Goal: Task Accomplishment & Management: Complete application form

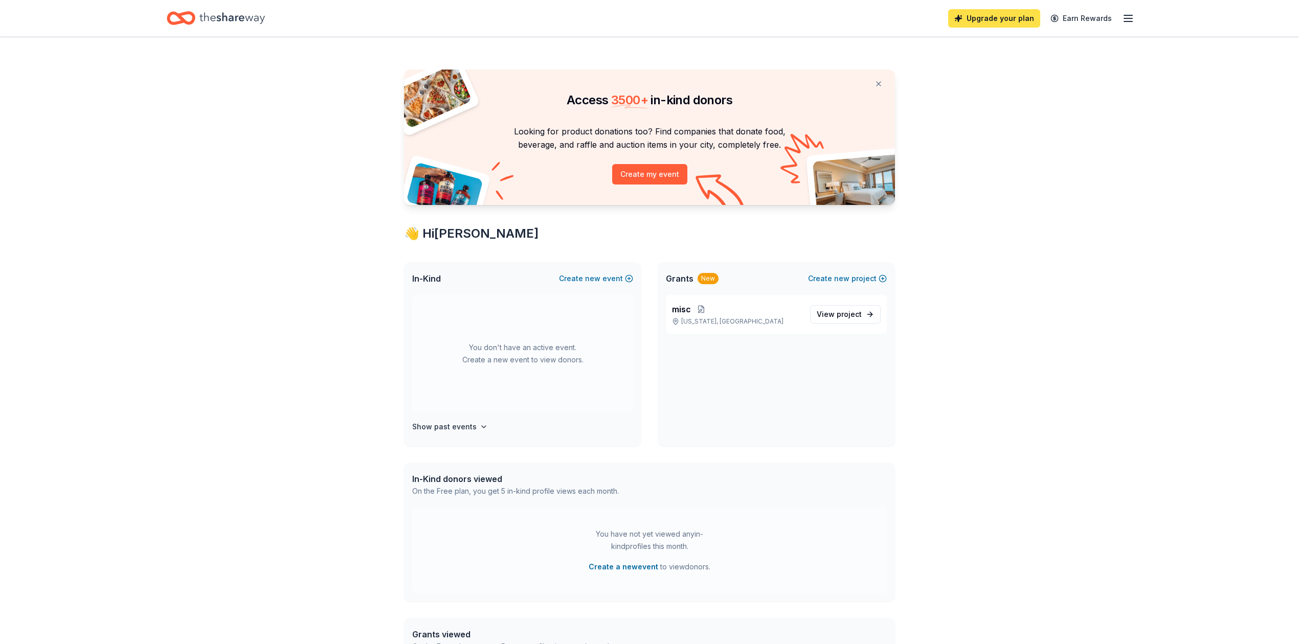
click at [1000, 19] on link "Upgrade your plan" at bounding box center [994, 18] width 92 height 18
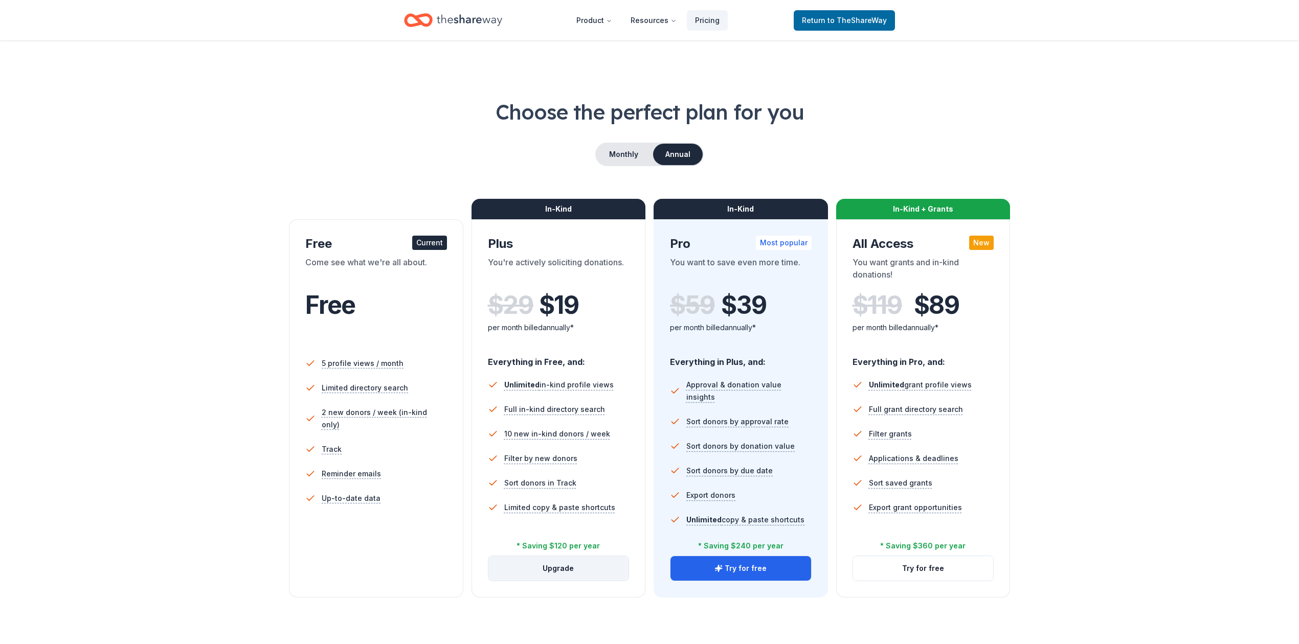
click at [560, 570] on button "Upgrade" at bounding box center [558, 568] width 141 height 25
click at [612, 156] on button "Monthly" at bounding box center [623, 154] width 55 height 21
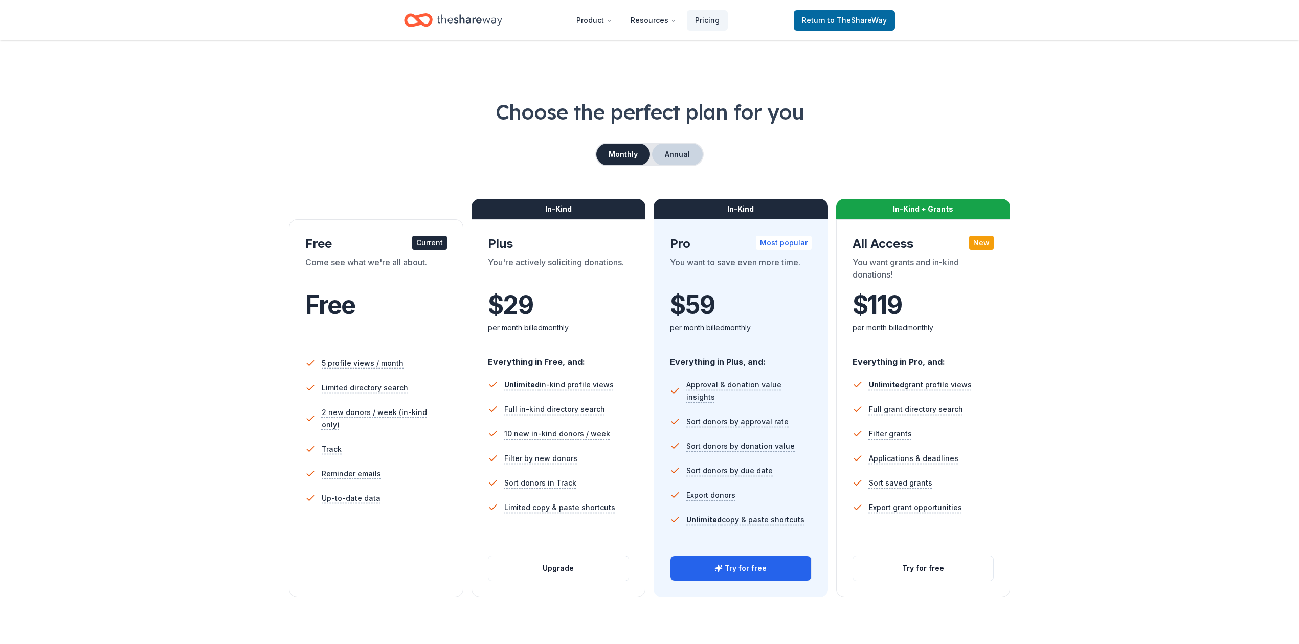
click at [680, 149] on button "Annual" at bounding box center [677, 154] width 51 height 21
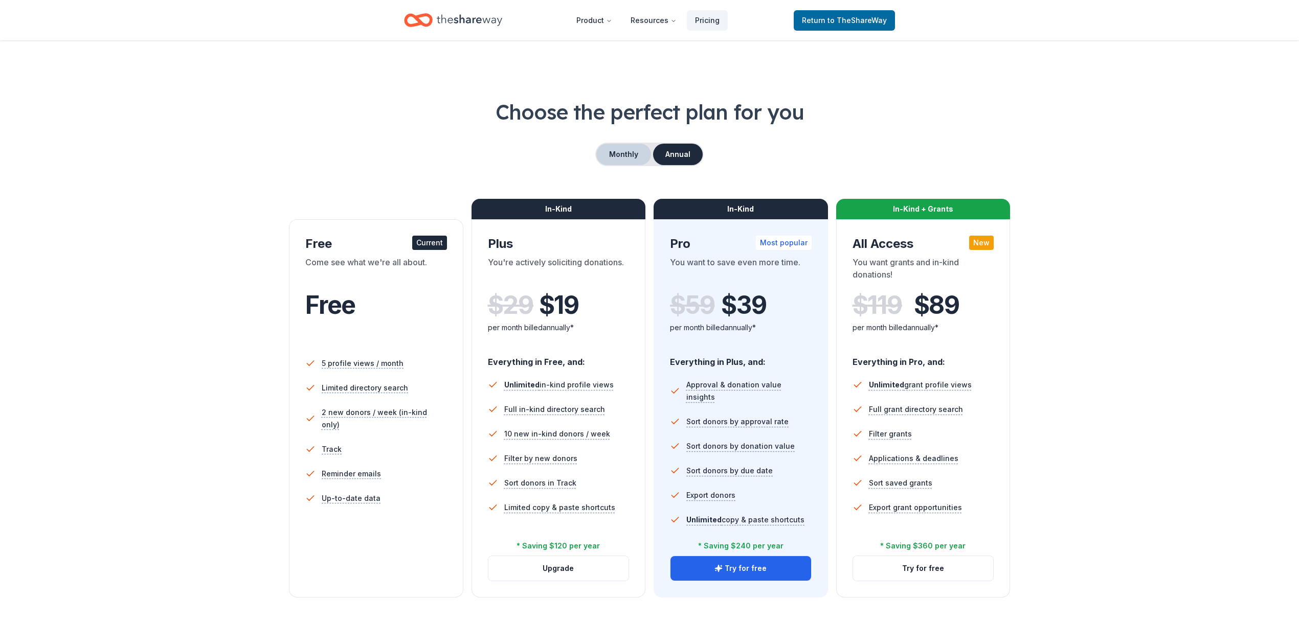
click at [616, 153] on button "Monthly" at bounding box center [623, 154] width 55 height 21
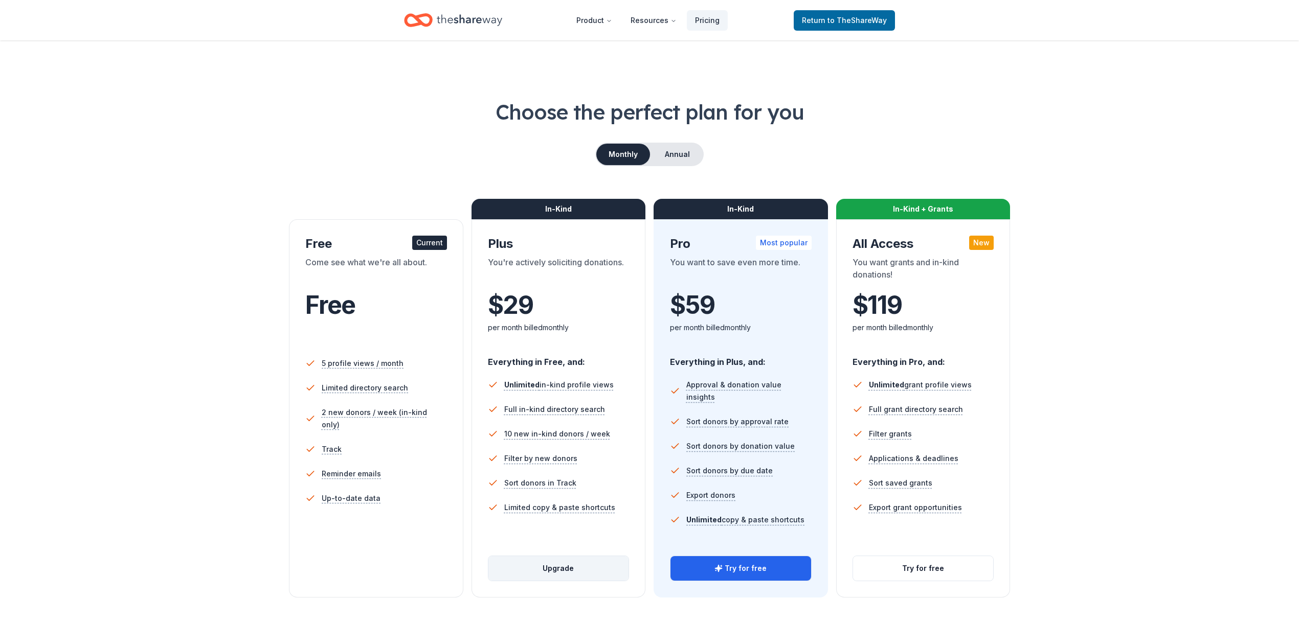
click at [554, 567] on button "Upgrade" at bounding box center [558, 568] width 141 height 25
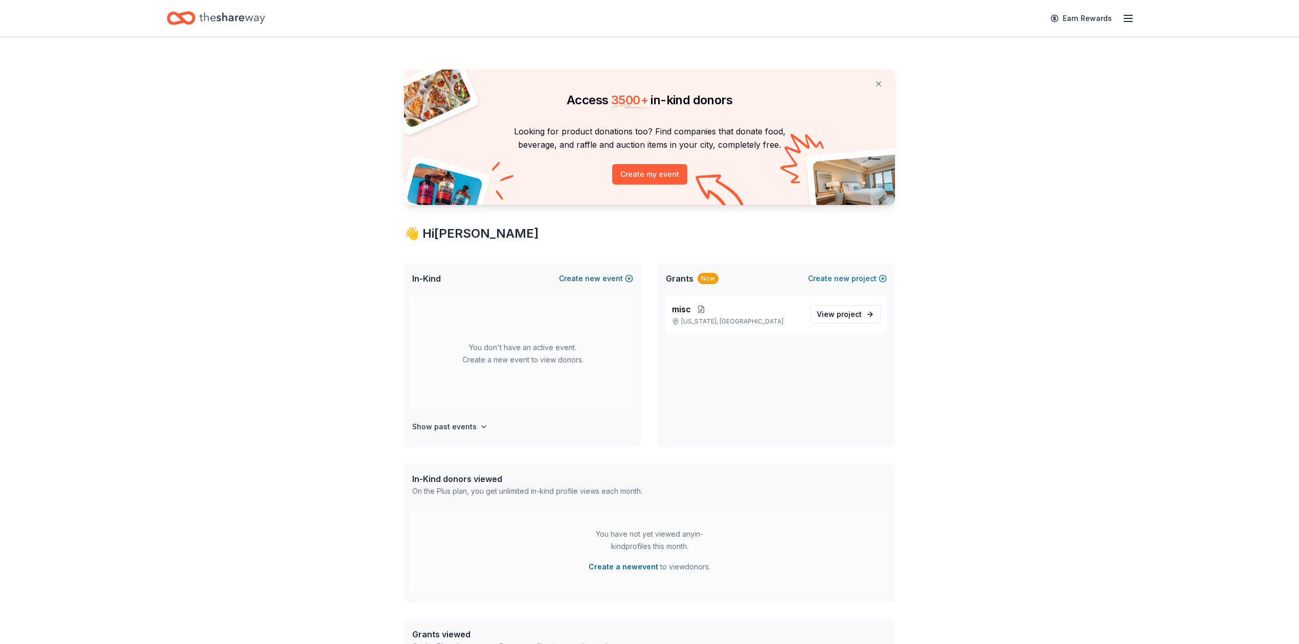
click at [574, 279] on button "Create new event" at bounding box center [596, 279] width 74 height 12
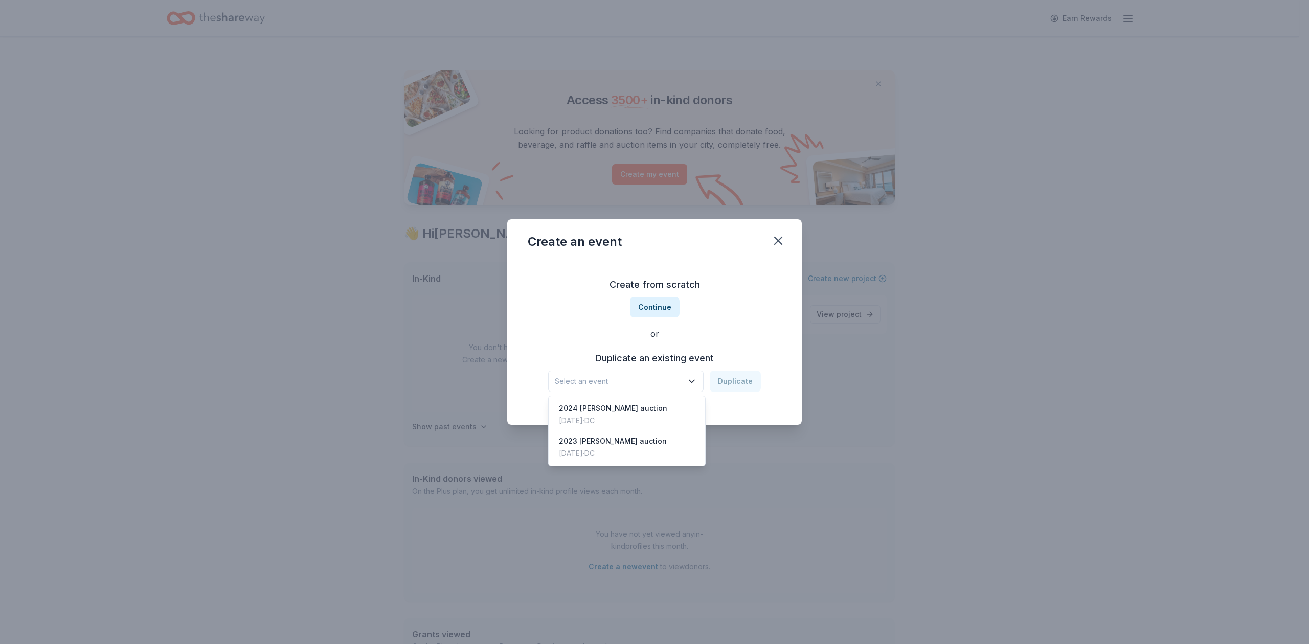
click at [693, 379] on icon "button" at bounding box center [692, 381] width 10 height 10
click at [600, 415] on div "[DATE] · DC" at bounding box center [613, 421] width 108 height 12
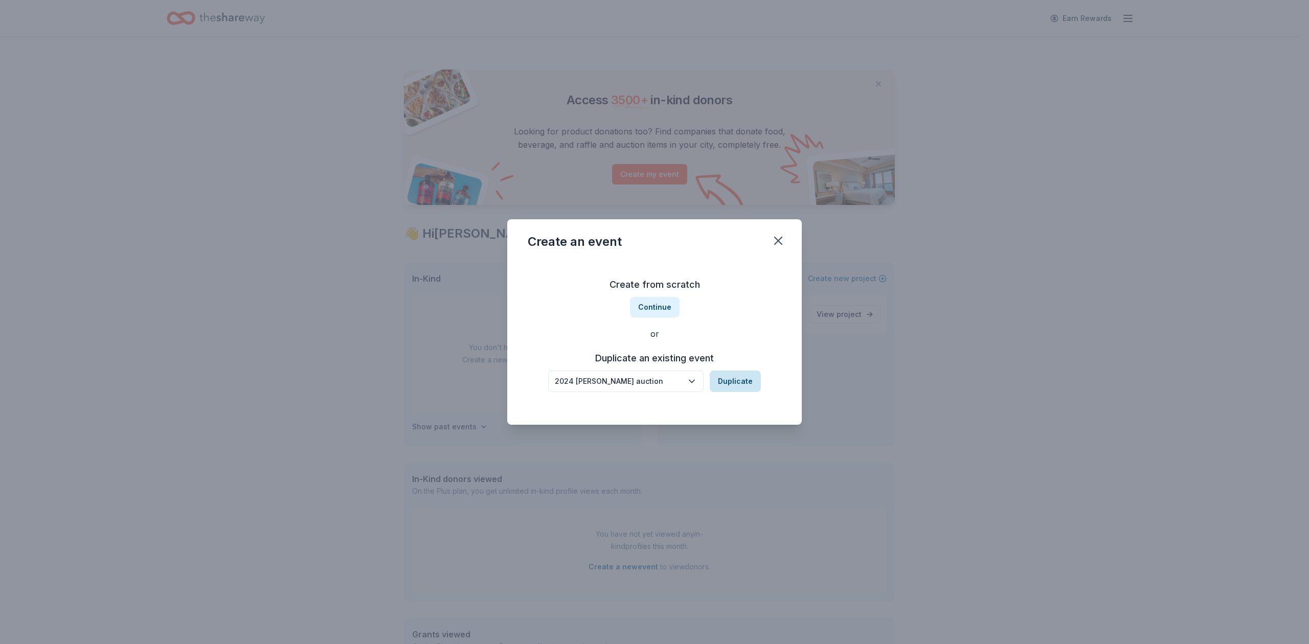
click at [731, 382] on button "Duplicate" at bounding box center [735, 381] width 51 height 21
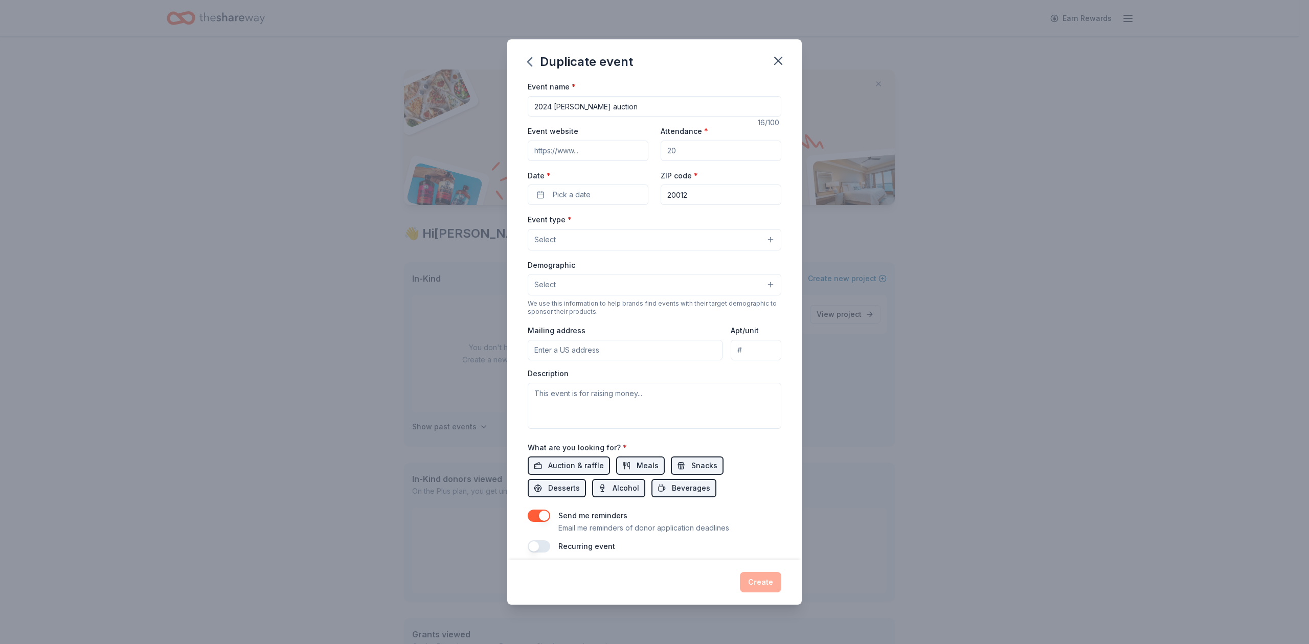
click at [549, 107] on input "2024 WES auction" at bounding box center [655, 106] width 254 height 20
type input "2025 [PERSON_NAME] auction"
click at [566, 147] on input "Event website" at bounding box center [588, 151] width 121 height 20
click at [544, 146] on input "Event website" at bounding box center [588, 151] width 121 height 20
paste input "https://auctria.events/WESauction2025"
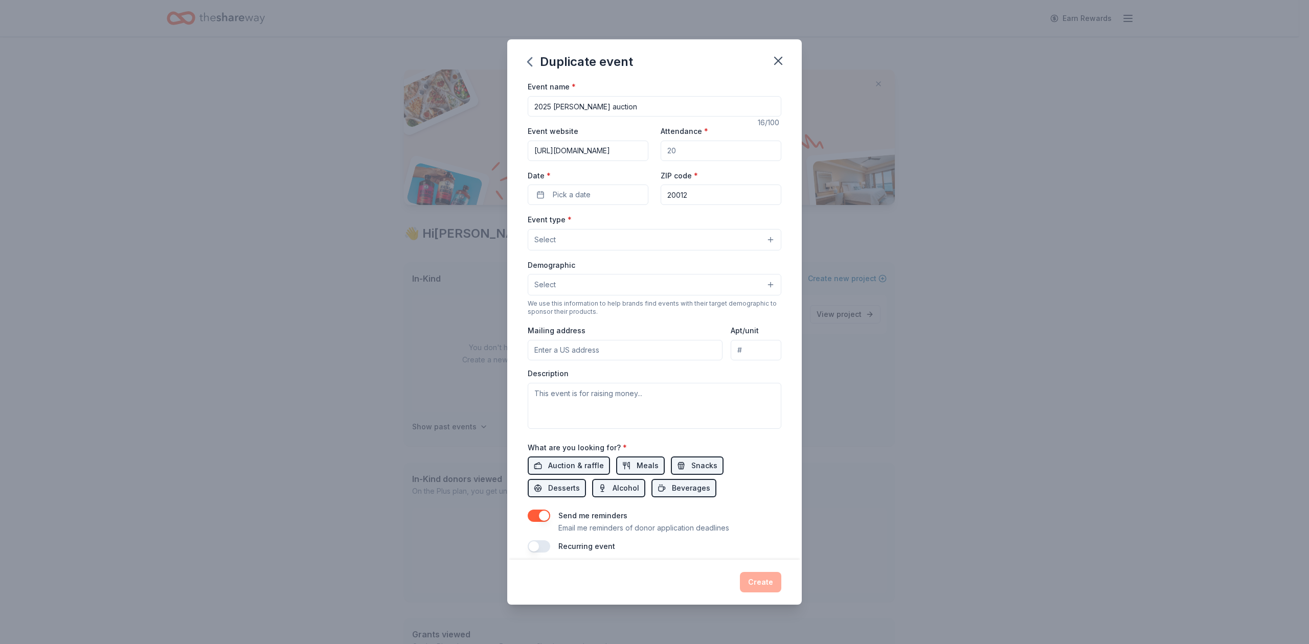
scroll to position [0, 31]
type input "https://auctria.events/WESauction2025"
click at [676, 153] on input "Attendance *" at bounding box center [721, 151] width 121 height 20
type input "100"
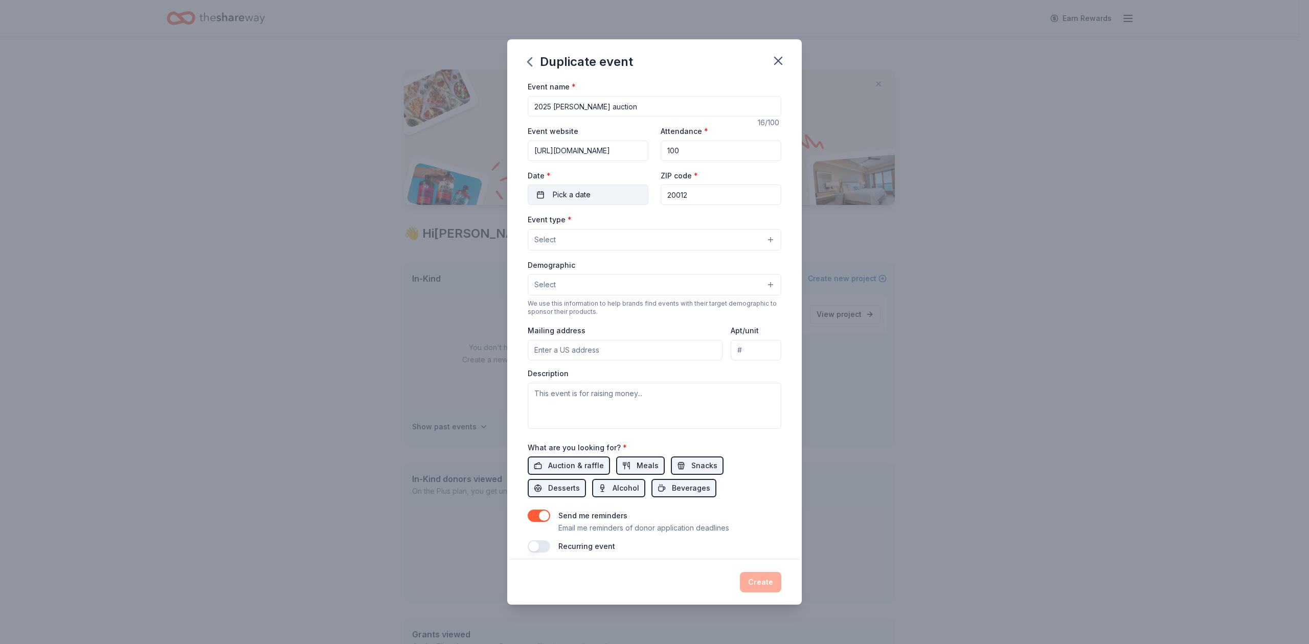
click at [581, 196] on span "Pick a date" at bounding box center [572, 195] width 38 height 12
click at [639, 223] on button "Go to next month" at bounding box center [640, 223] width 14 height 14
click at [641, 329] on button "25" at bounding box center [640, 329] width 18 height 18
click at [688, 209] on div "Event name * 2025 WES auction 16 /100 Event website https://auctria.events/WESa…" at bounding box center [655, 316] width 254 height 473
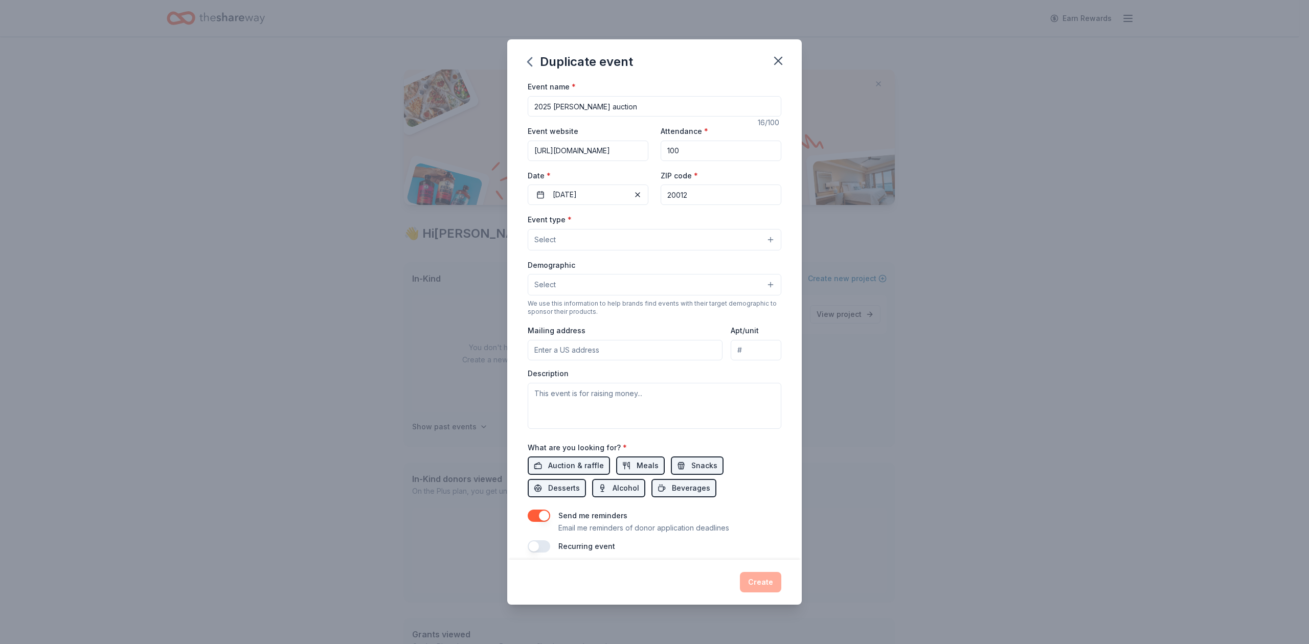
click at [632, 236] on button "Select" at bounding box center [655, 239] width 254 height 21
click at [556, 265] on span "Fundraiser" at bounding box center [654, 265] width 236 height 13
click at [782, 363] on div "Event name * 2025 WES auction 16 /100 Event website https://auctria.events/WESa…" at bounding box center [654, 319] width 295 height 479
click at [614, 290] on button "Select" at bounding box center [655, 285] width 254 height 21
click at [558, 313] on span "All genders" at bounding box center [654, 311] width 236 height 13
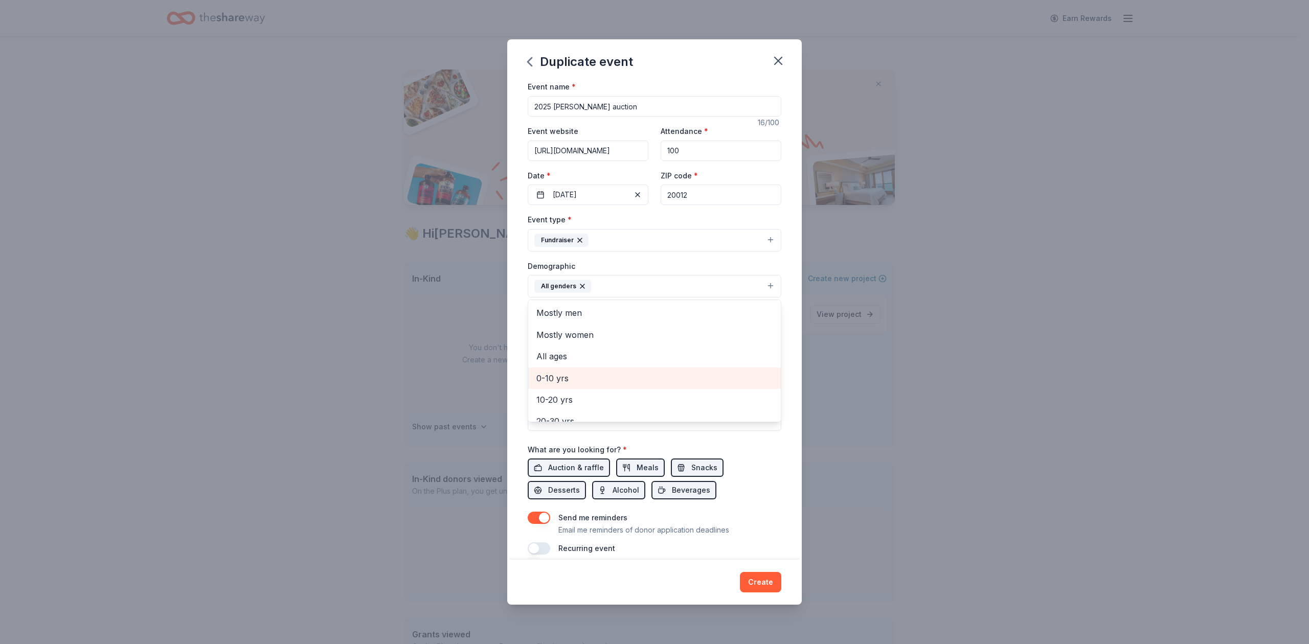
scroll to position [68, 0]
click at [555, 354] on span "20-30 yrs" at bounding box center [654, 353] width 236 height 13
drag, startPoint x: 559, startPoint y: 360, endPoint x: 562, endPoint y: 367, distance: 7.1
click at [560, 360] on span "30-40 yrs" at bounding box center [654, 353] width 236 height 13
click at [562, 371] on div "50-60 yrs" at bounding box center [654, 375] width 253 height 21
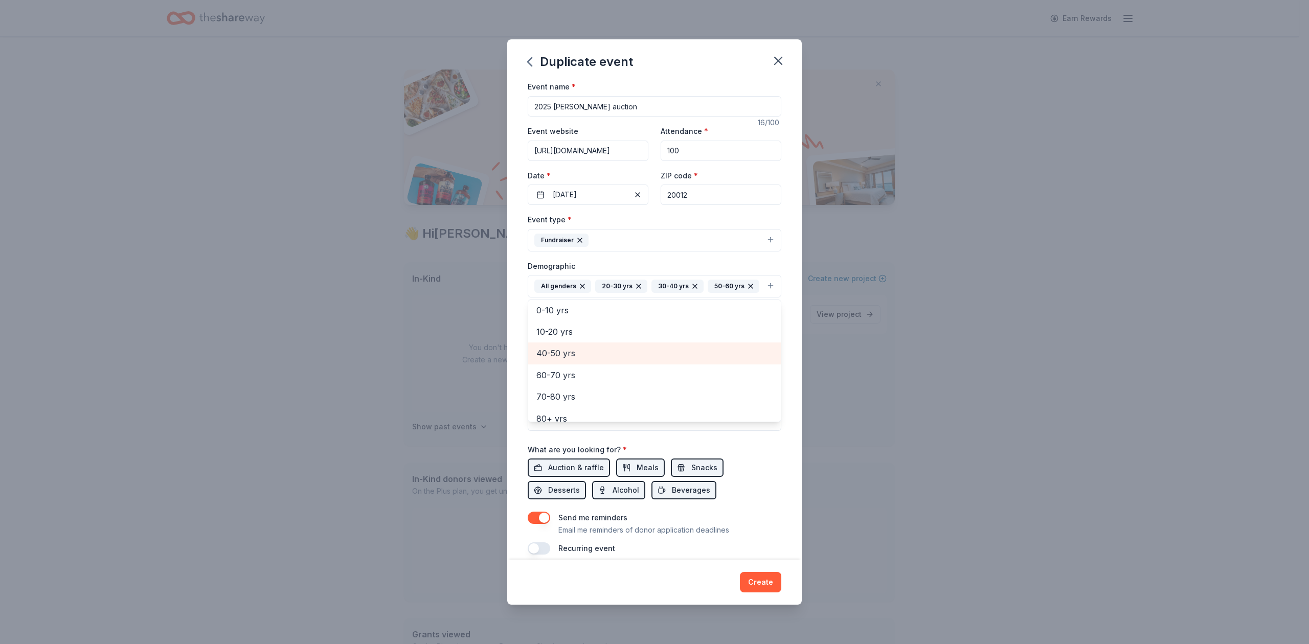
click at [560, 360] on span "40-50 yrs" at bounding box center [654, 353] width 236 height 13
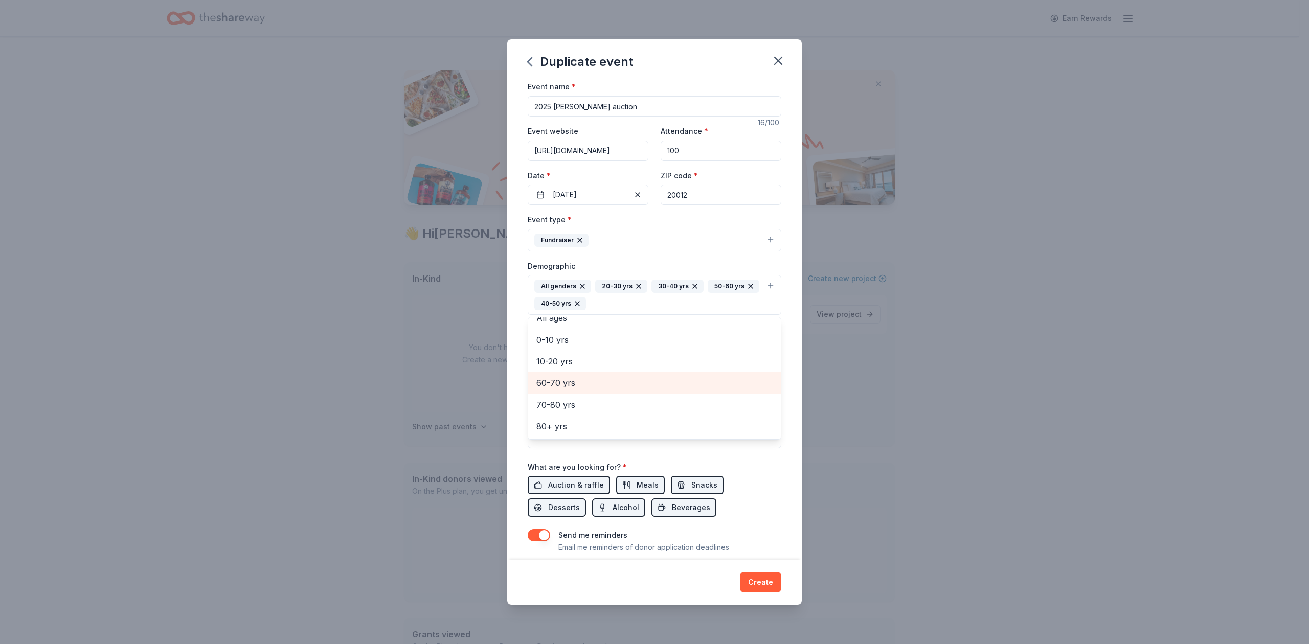
click at [560, 389] on span "60-70 yrs" at bounding box center [654, 382] width 236 height 13
click at [776, 467] on div "Event name * 2025 WES auction 16 /100 Event website https://auctria.events/WESa…" at bounding box center [654, 319] width 295 height 479
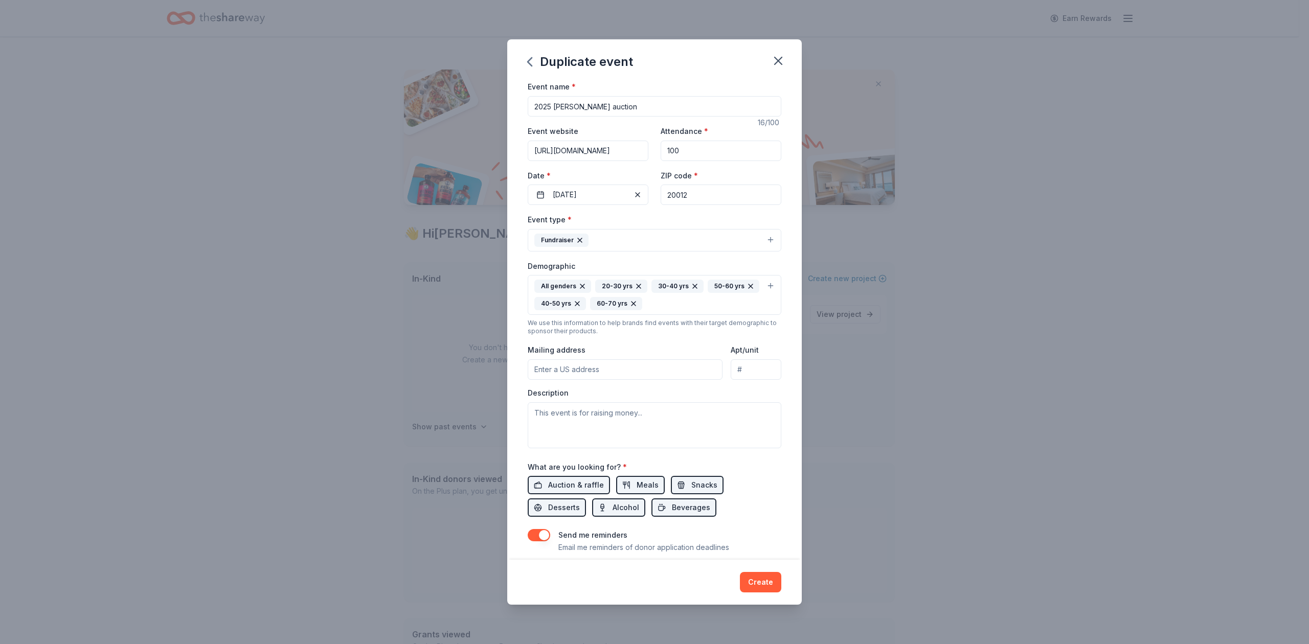
click at [563, 373] on input "Mailing address" at bounding box center [625, 370] width 195 height 20
type input "7750 16th St. NW Washington"
type input "DC 20012"
click at [739, 373] on input "DC 20012" at bounding box center [756, 370] width 51 height 20
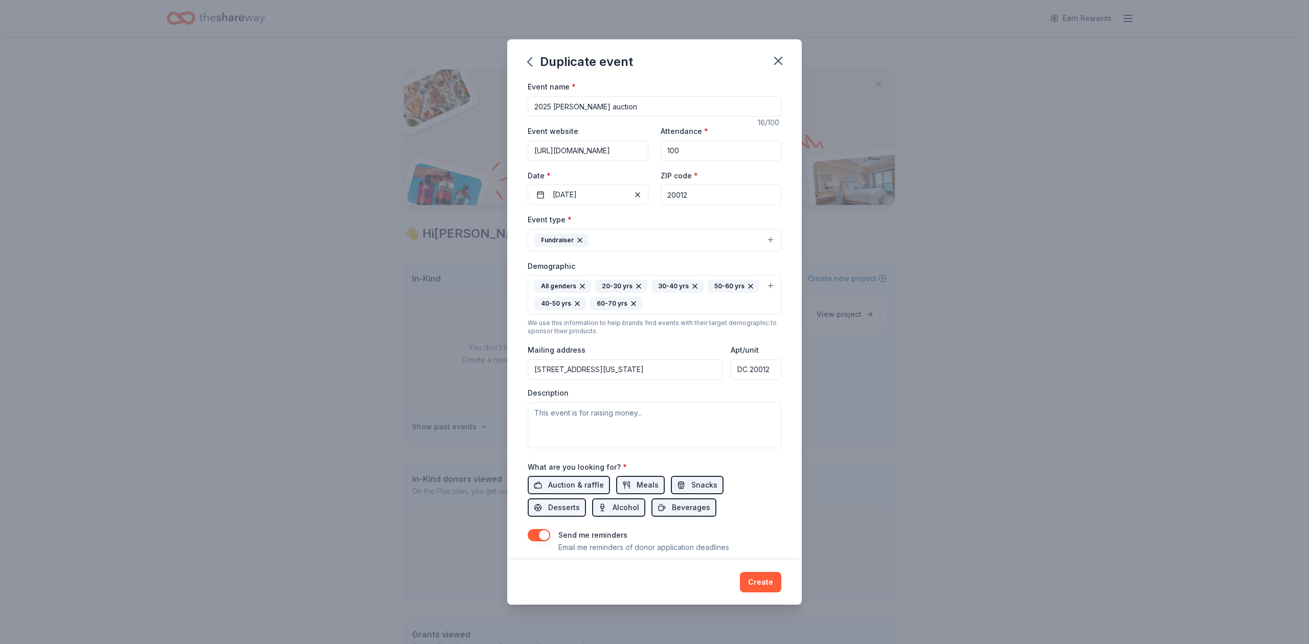
click at [739, 373] on input "DC 20012" at bounding box center [756, 370] width 51 height 20
click at [680, 373] on input "7750 16th St. NW Washington" at bounding box center [625, 370] width 195 height 20
type input "7750 16th Street Northwest, Washington, DC, 20012"
click at [610, 422] on textarea at bounding box center [655, 425] width 254 height 46
paste textarea "You can learn more about us and our work at [URL][DOMAIN_NAME]. Our annual auct…"
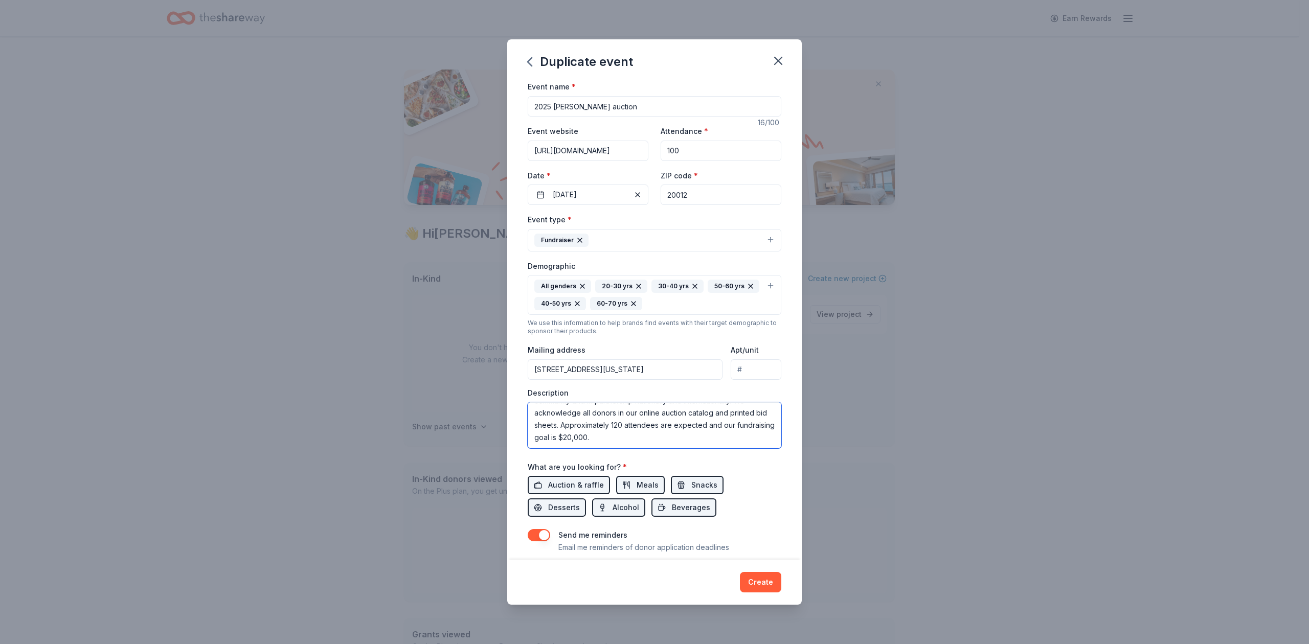
scroll to position [74, 0]
type textarea "You can learn more about us and our work at [URL][DOMAIN_NAME]. Our annual auct…"
click at [570, 489] on span "Auction & raffle" at bounding box center [576, 485] width 56 height 12
click at [648, 491] on span "Meals" at bounding box center [648, 485] width 22 height 12
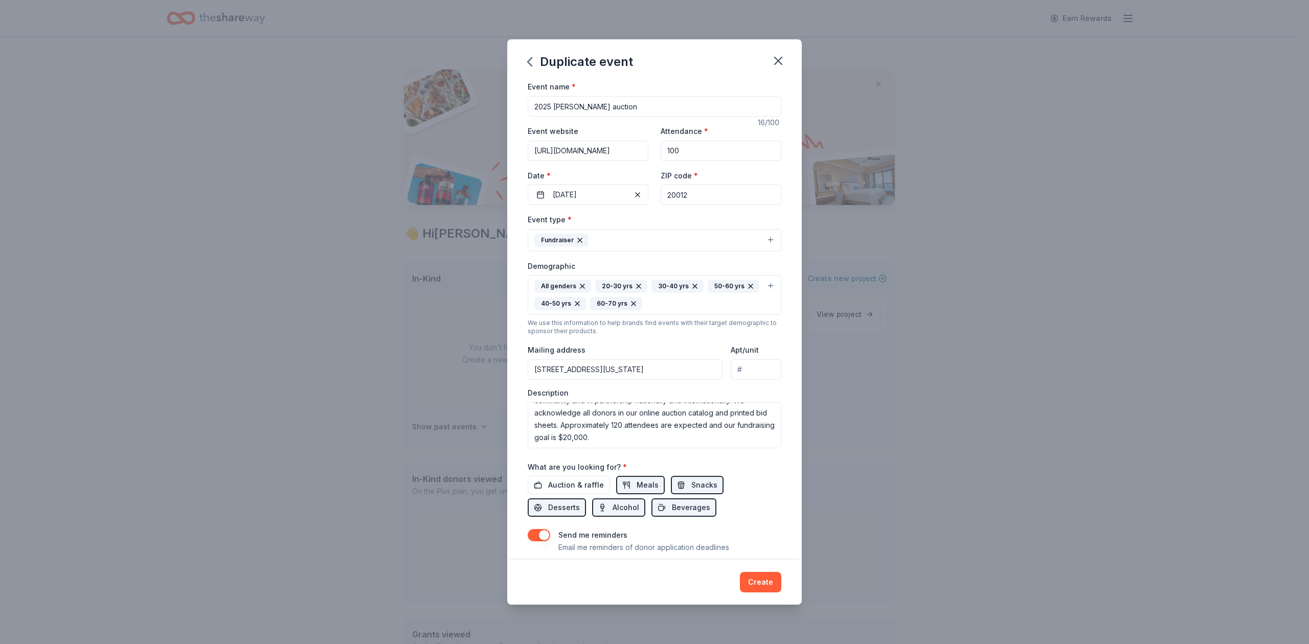
scroll to position [68, 0]
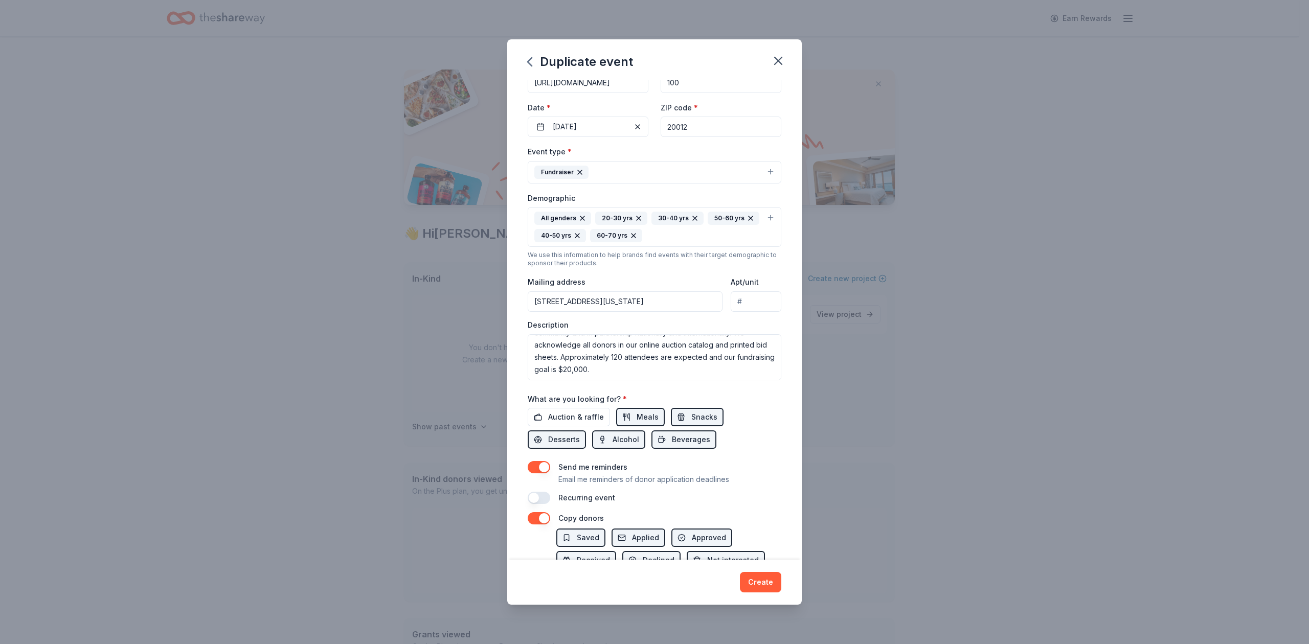
click at [536, 474] on button "button" at bounding box center [539, 467] width 23 height 12
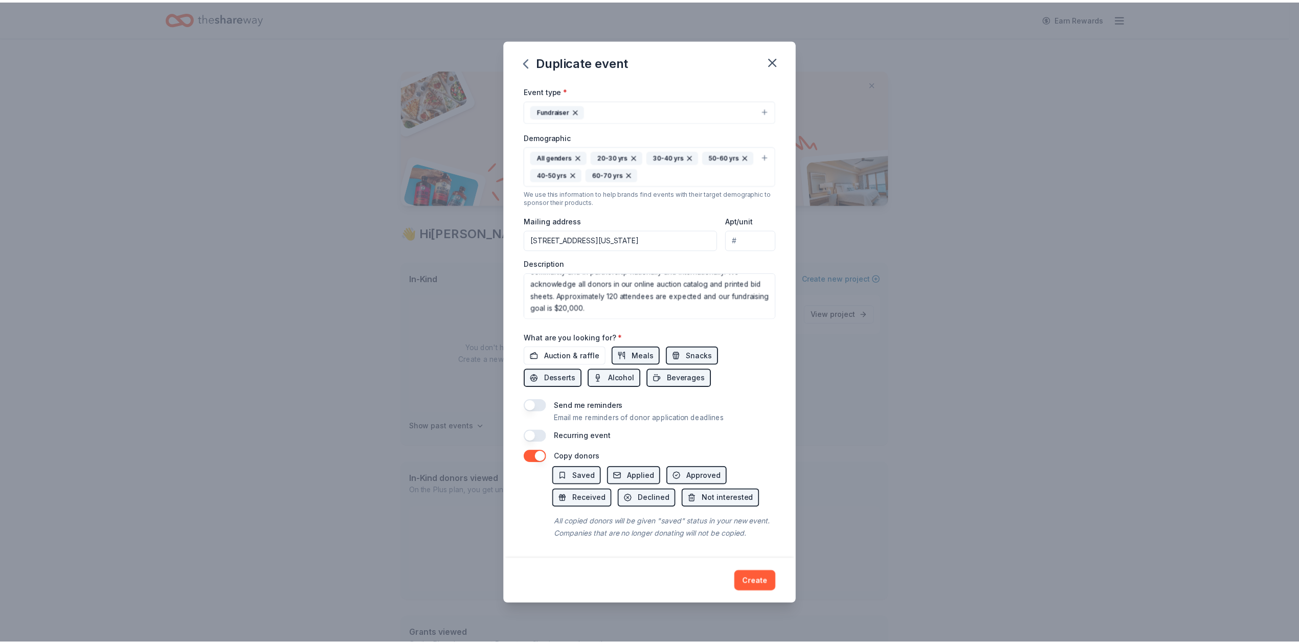
scroll to position [147, 0]
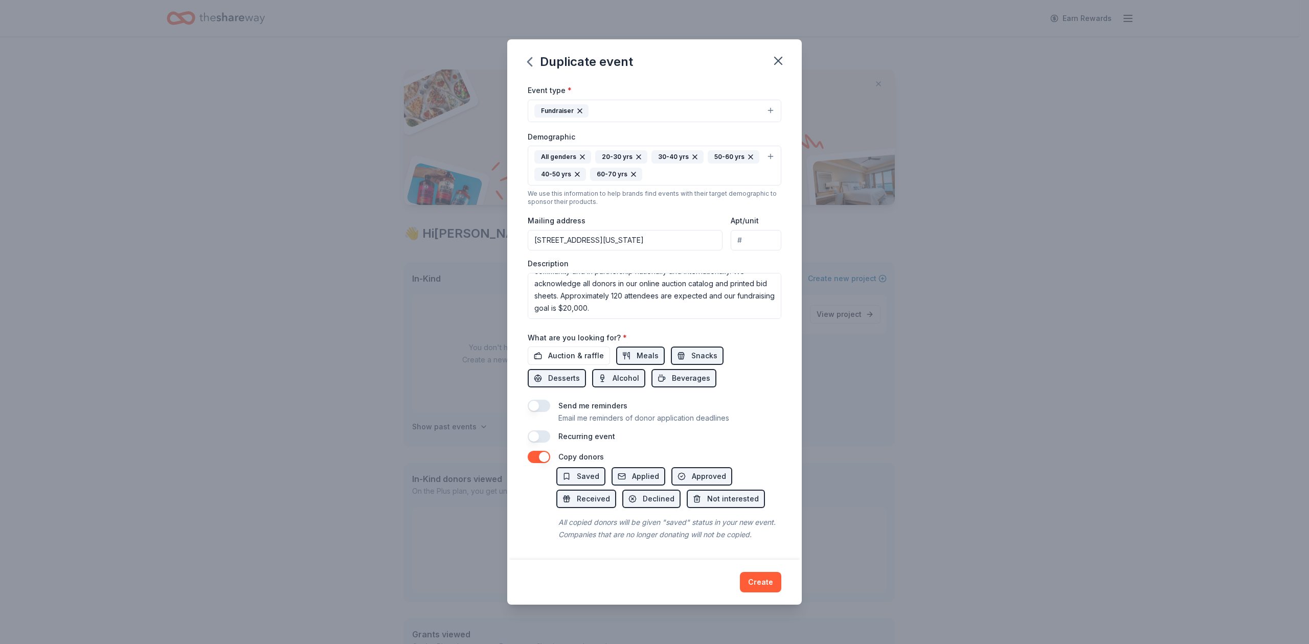
click at [532, 451] on button "button" at bounding box center [539, 457] width 23 height 12
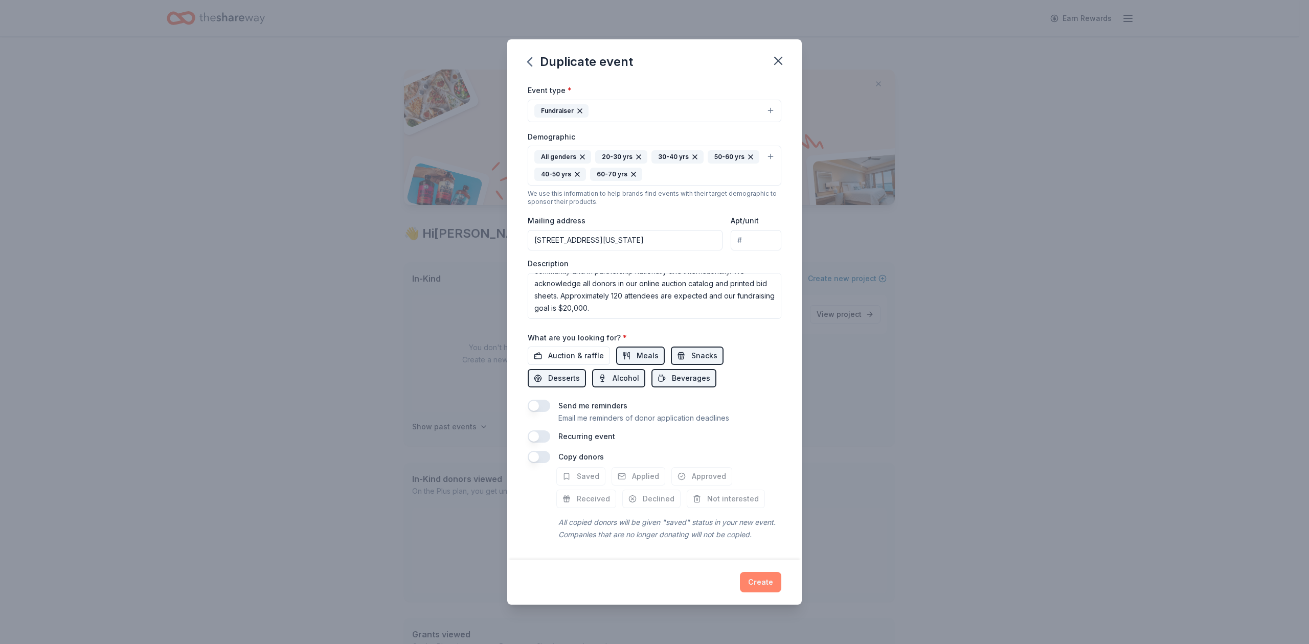
click at [754, 580] on button "Create" at bounding box center [760, 582] width 41 height 20
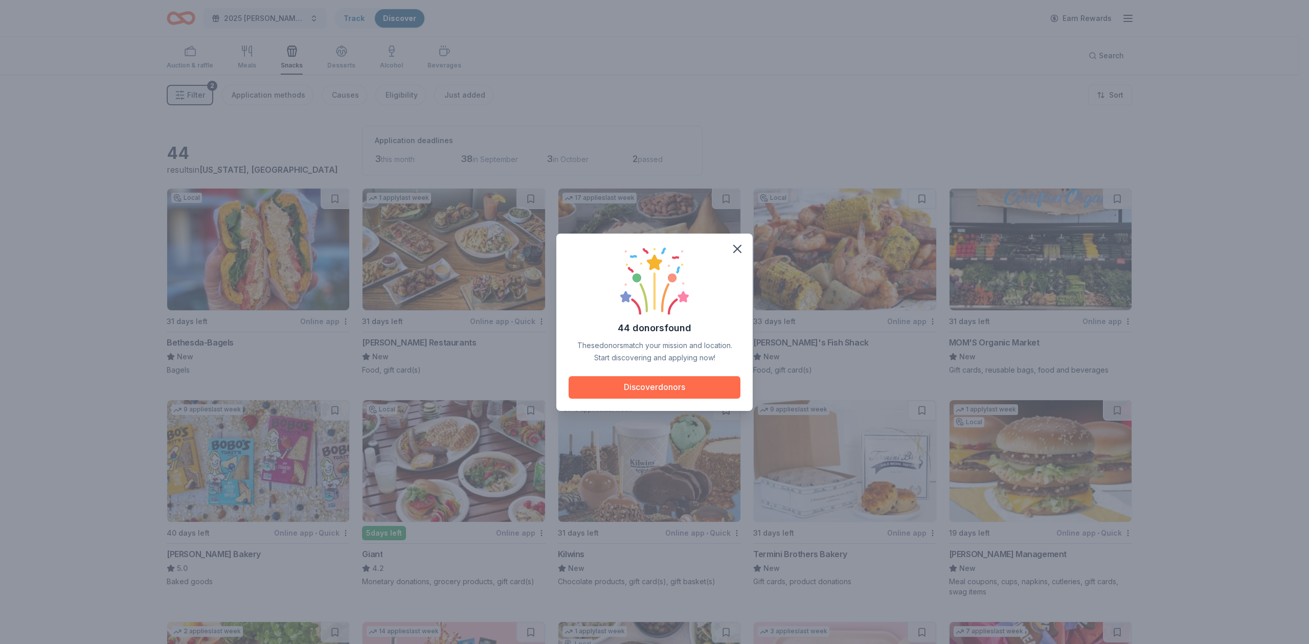
click at [666, 386] on button "Discover donors" at bounding box center [655, 387] width 172 height 23
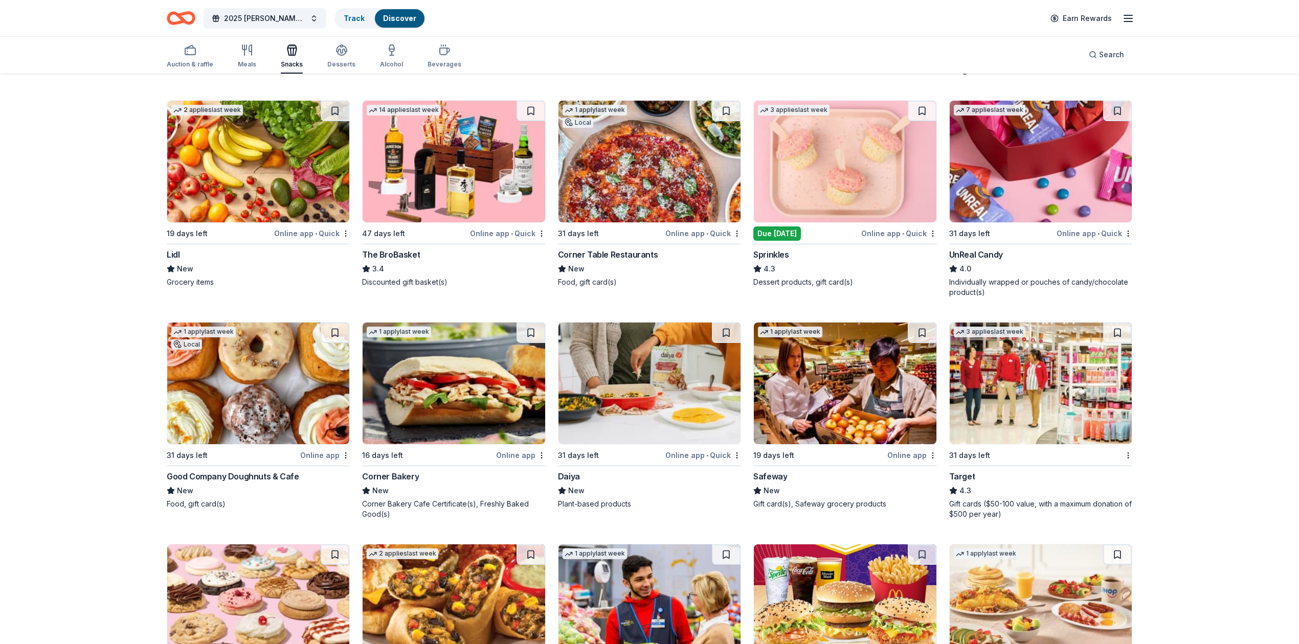
scroll to position [545, 0]
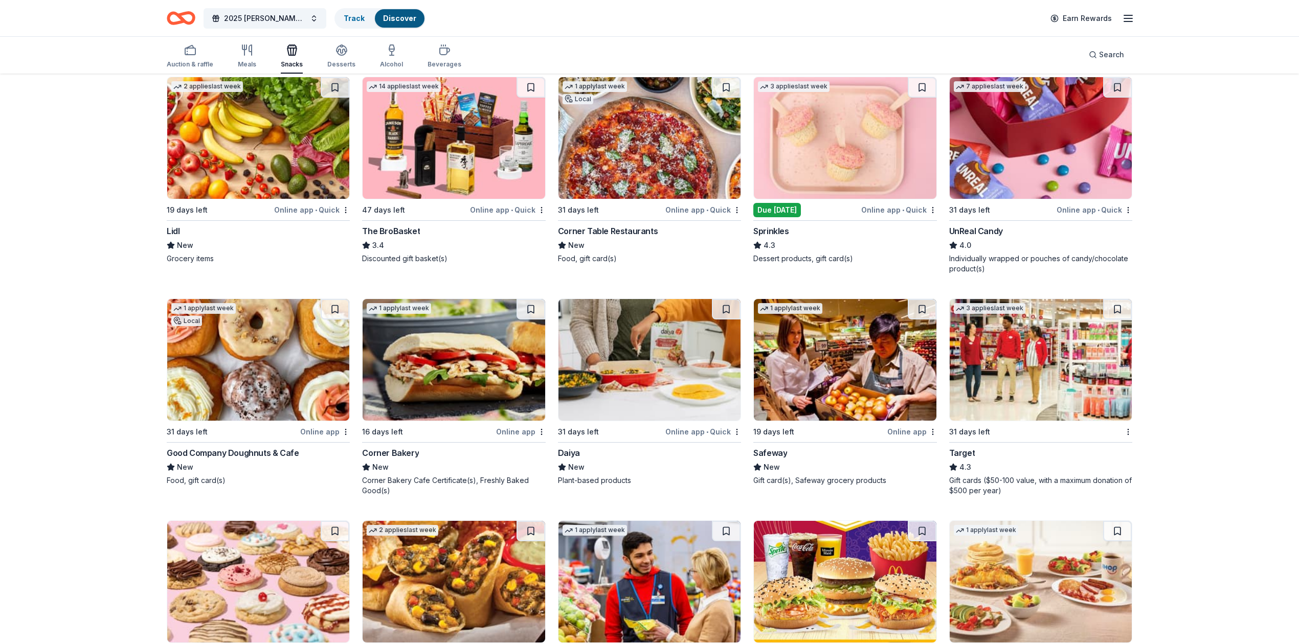
click at [782, 205] on div "Due tomorrow" at bounding box center [777, 210] width 48 height 14
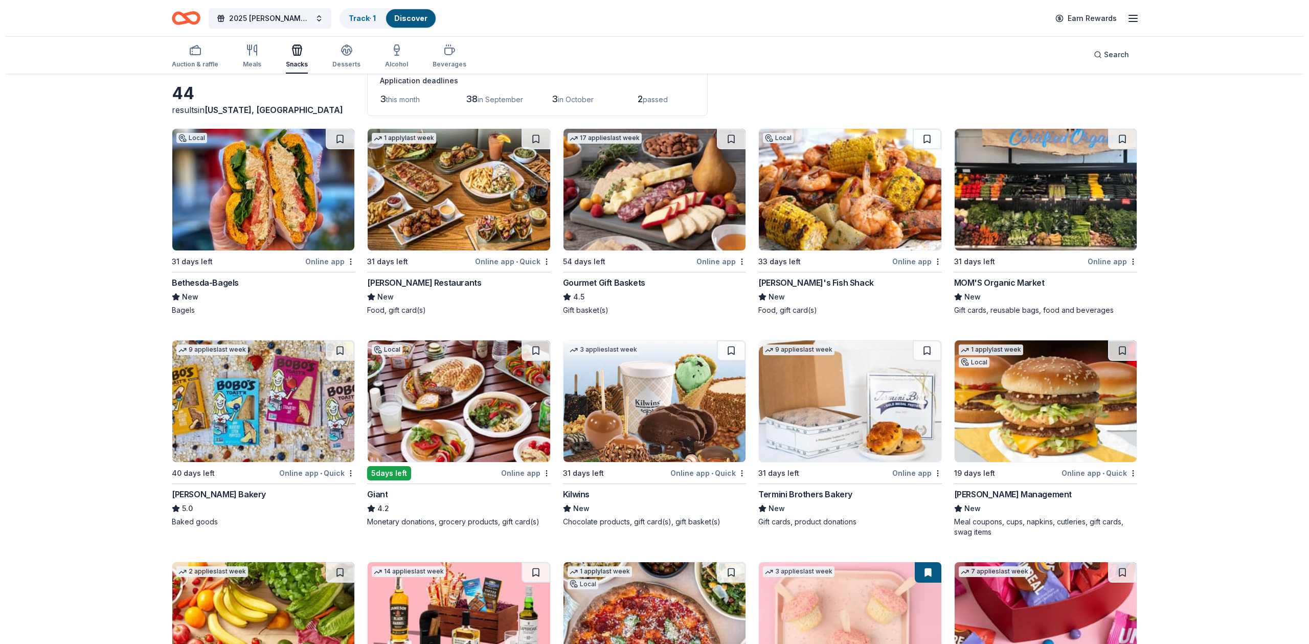
scroll to position [0, 0]
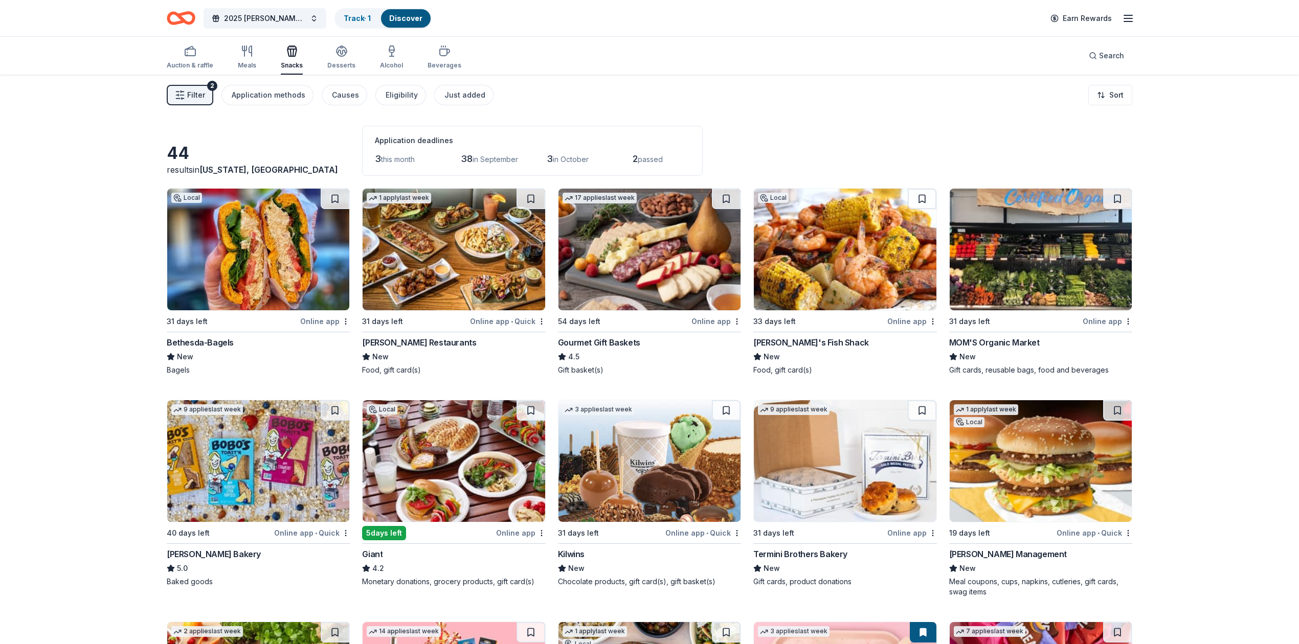
click at [195, 94] on span "Filter" at bounding box center [196, 95] width 18 height 12
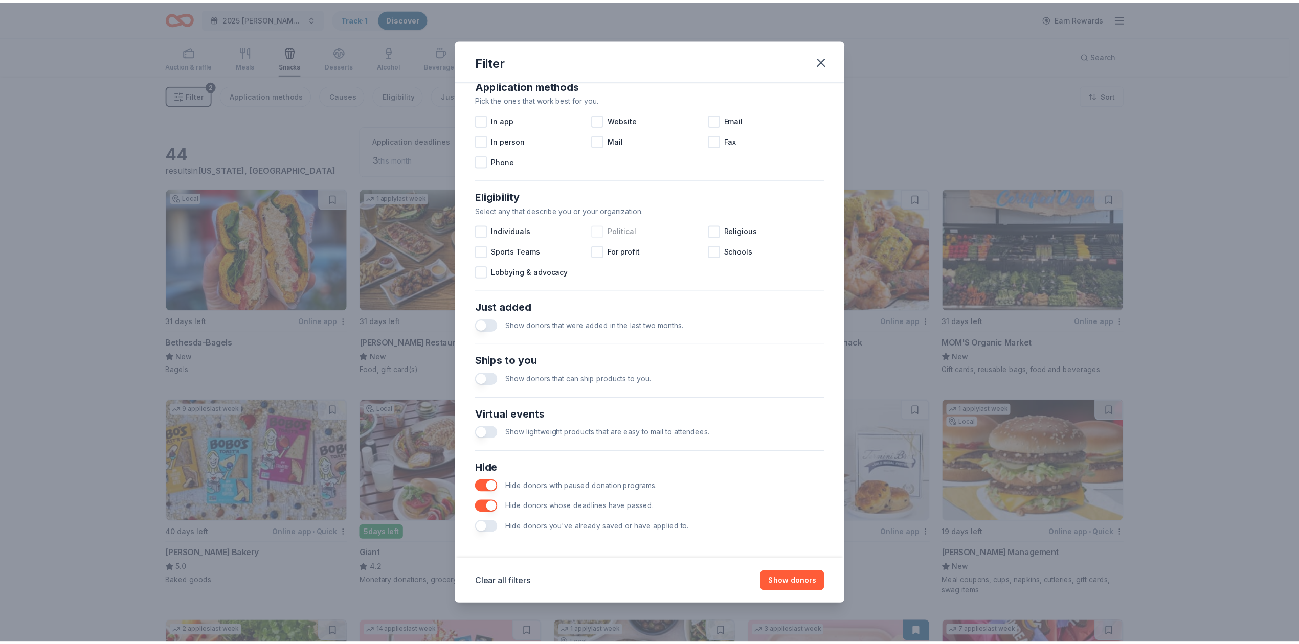
scroll to position [196, 0]
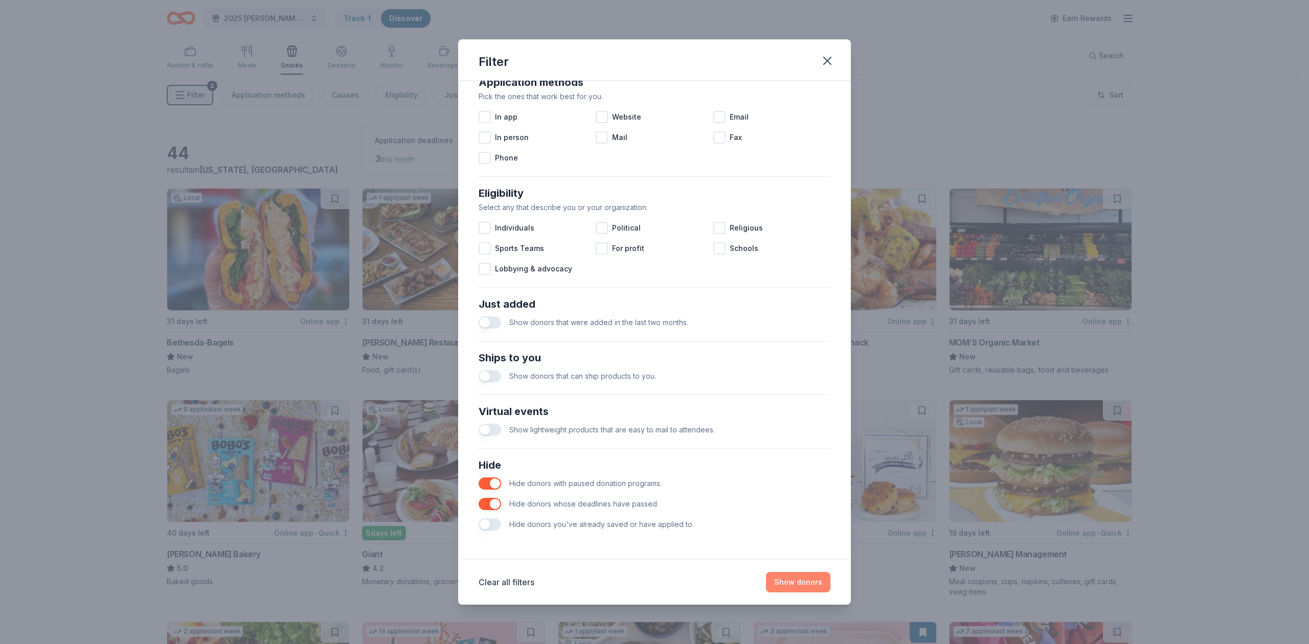
click at [802, 583] on button "Show donors" at bounding box center [798, 582] width 64 height 20
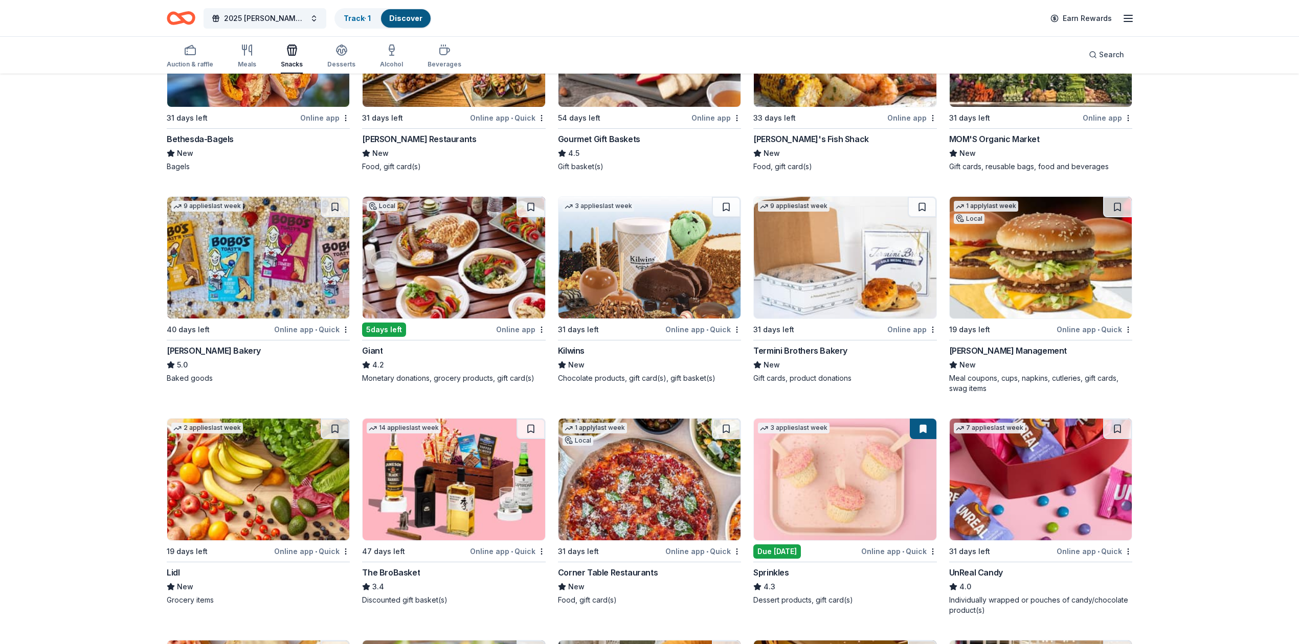
scroll to position [205, 0]
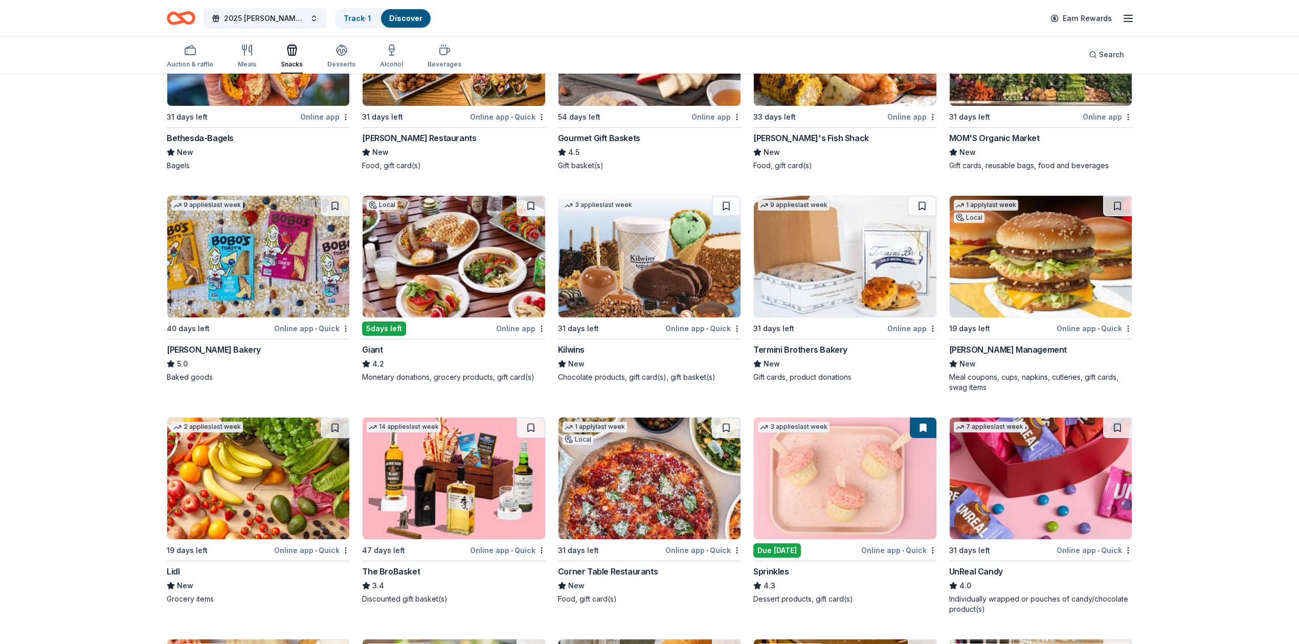
click at [383, 327] on div "5 days left" at bounding box center [384, 329] width 44 height 14
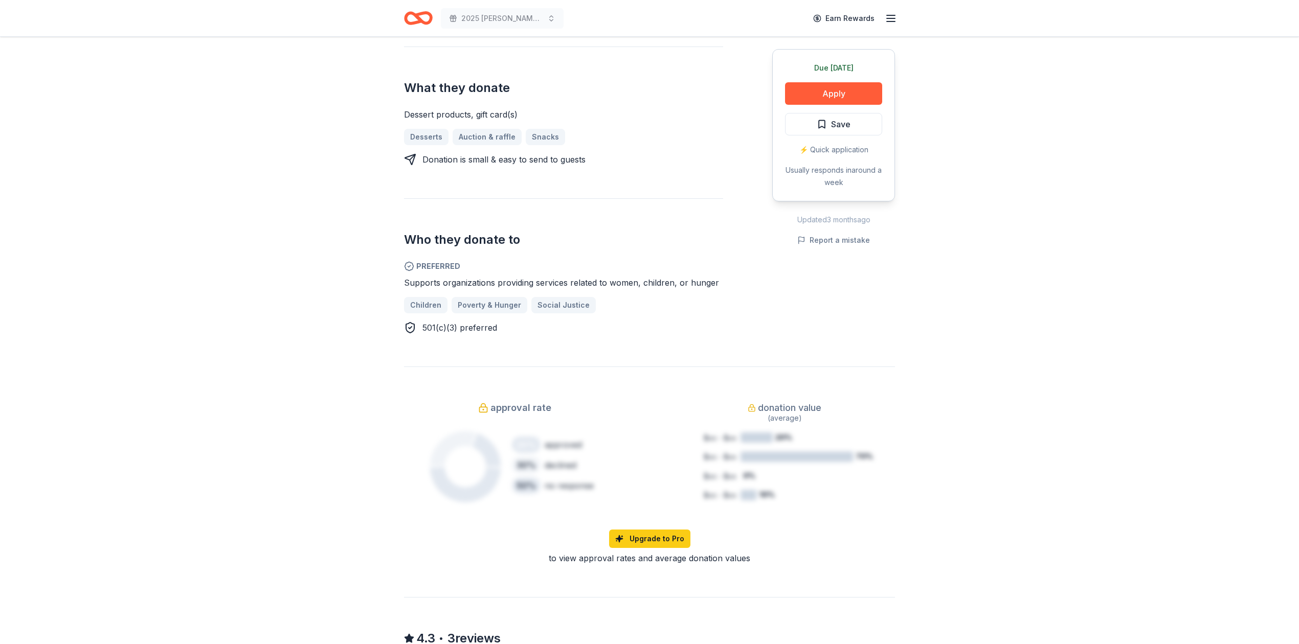
scroll to position [273, 0]
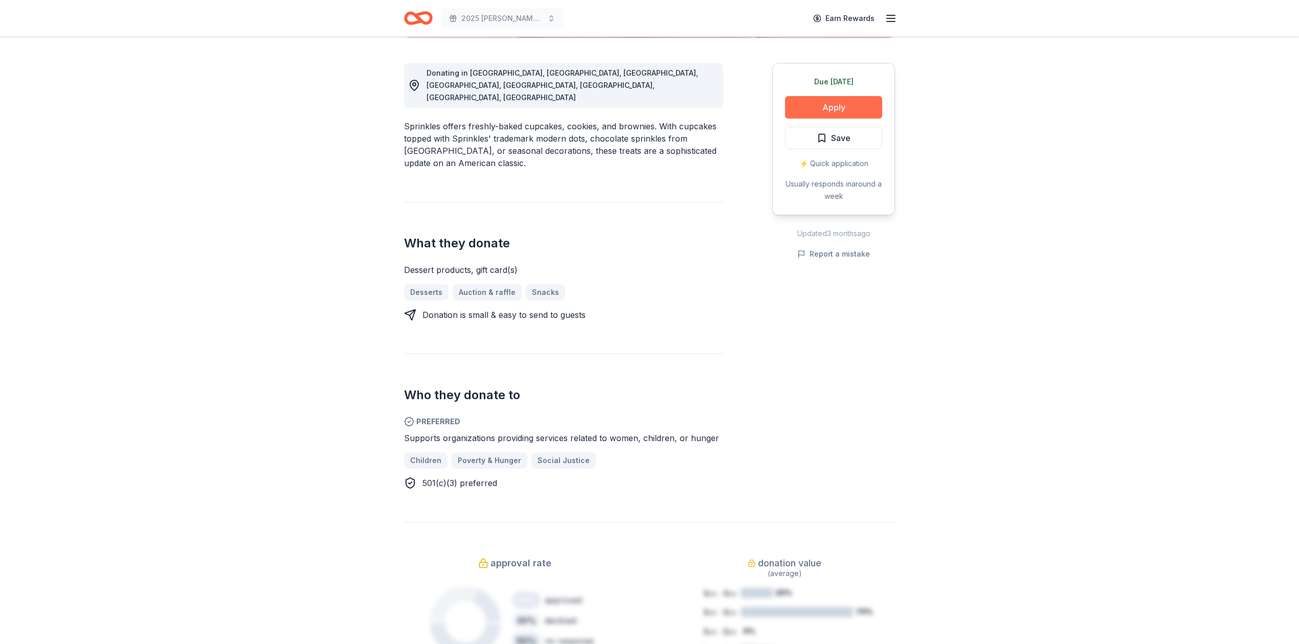
click at [826, 106] on button "Apply" at bounding box center [833, 107] width 97 height 23
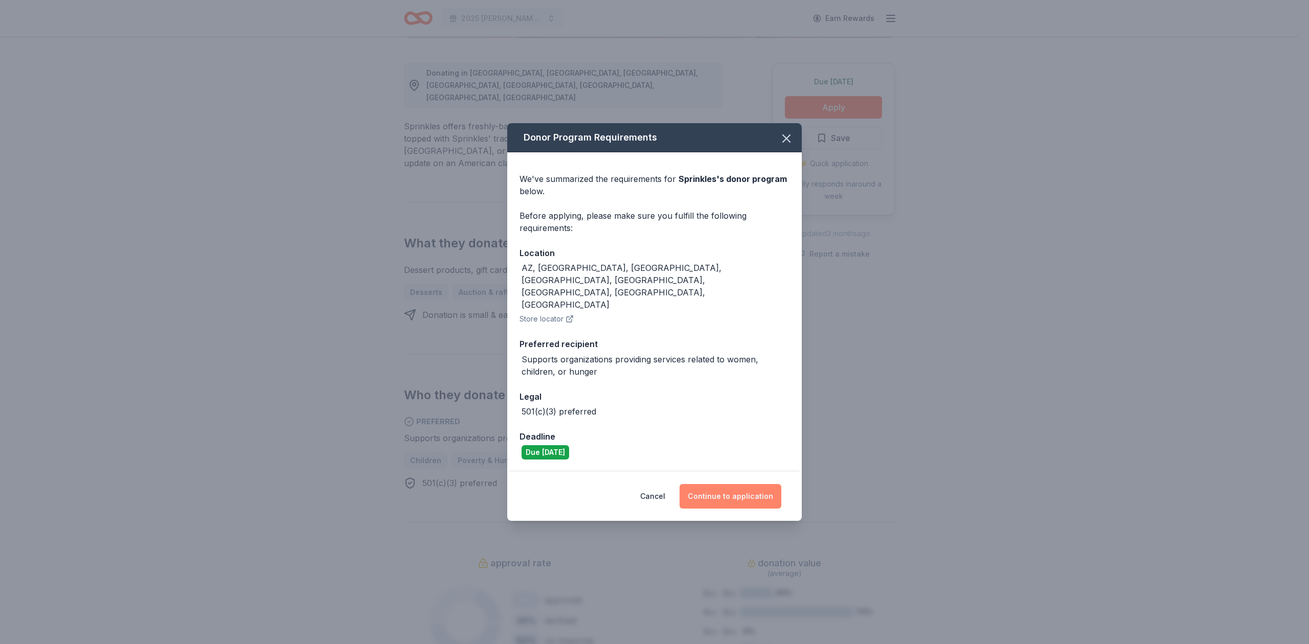
click at [751, 484] on button "Continue to application" at bounding box center [731, 496] width 102 height 25
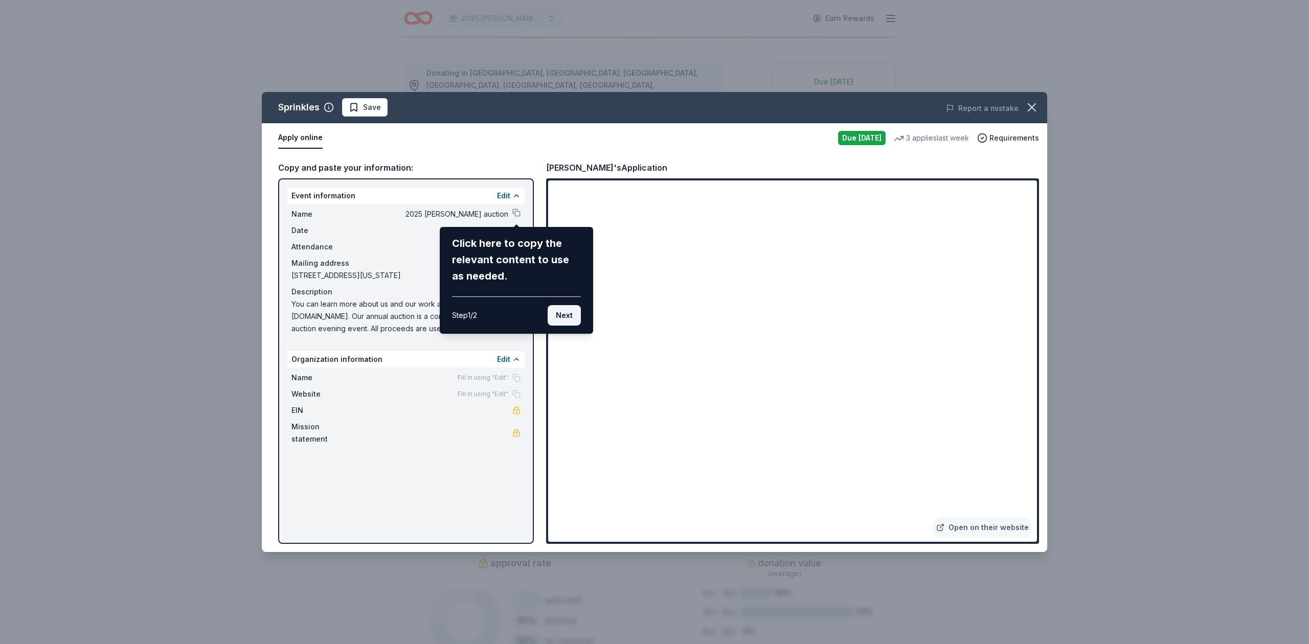
click at [559, 316] on button "Next" at bounding box center [564, 315] width 33 height 20
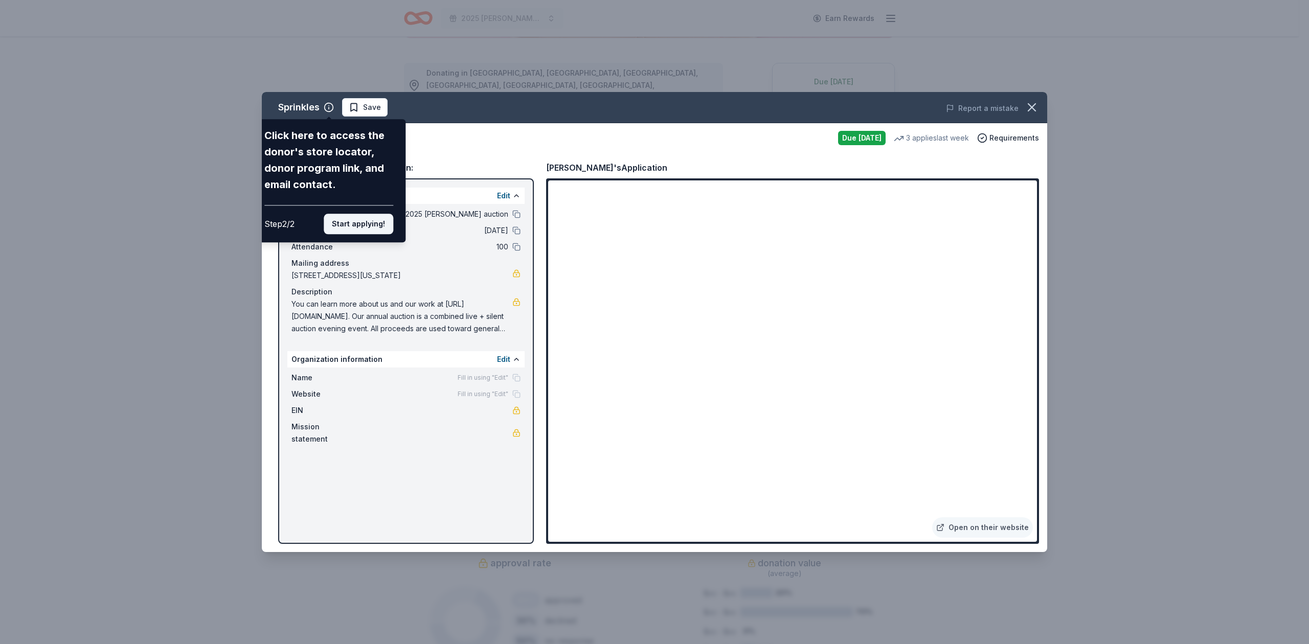
click at [365, 224] on button "Start applying!" at bounding box center [359, 224] width 70 height 20
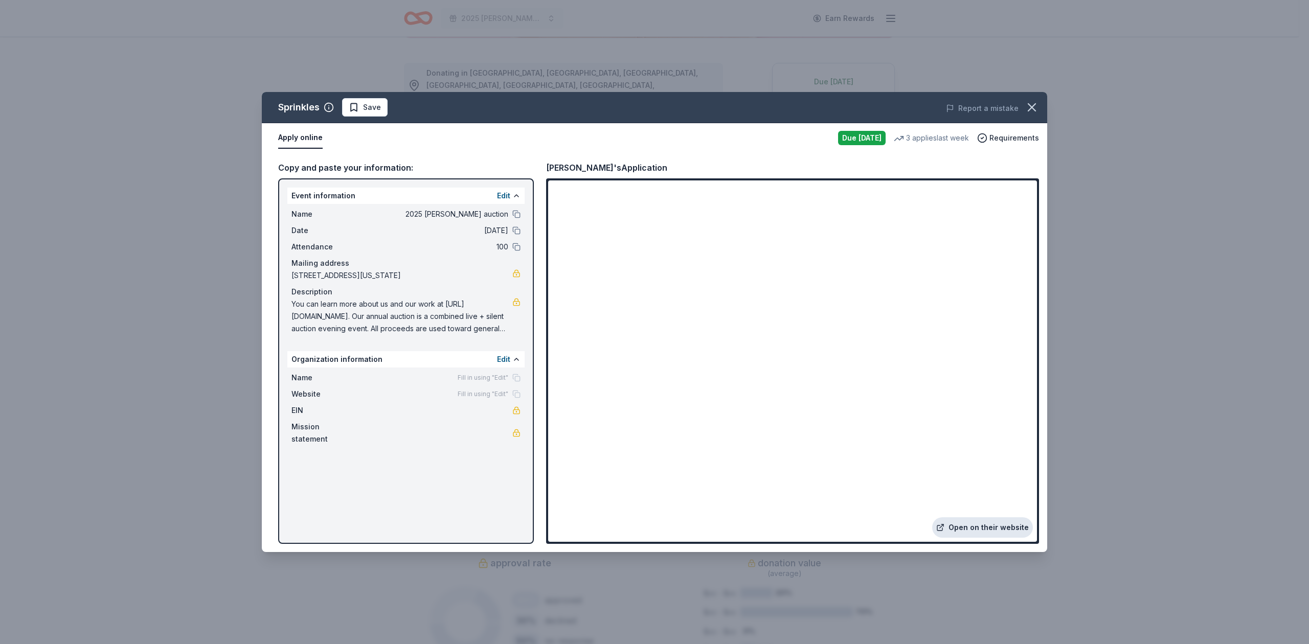
click at [993, 527] on link "Open on their website" at bounding box center [982, 528] width 101 height 20
click at [358, 105] on span "Save" at bounding box center [365, 107] width 32 height 12
click at [191, 193] on div "Sprinkles Saved Report a mistake Apply online Due tomorrow 3 applies last week …" at bounding box center [654, 322] width 1309 height 644
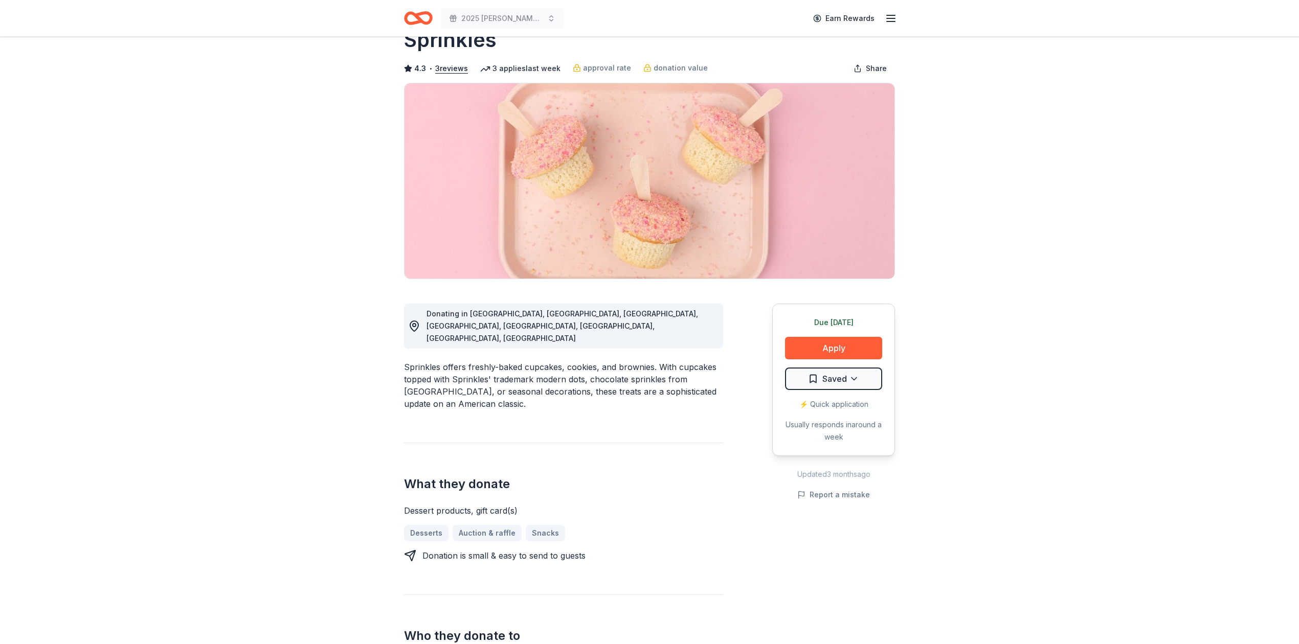
scroll to position [0, 0]
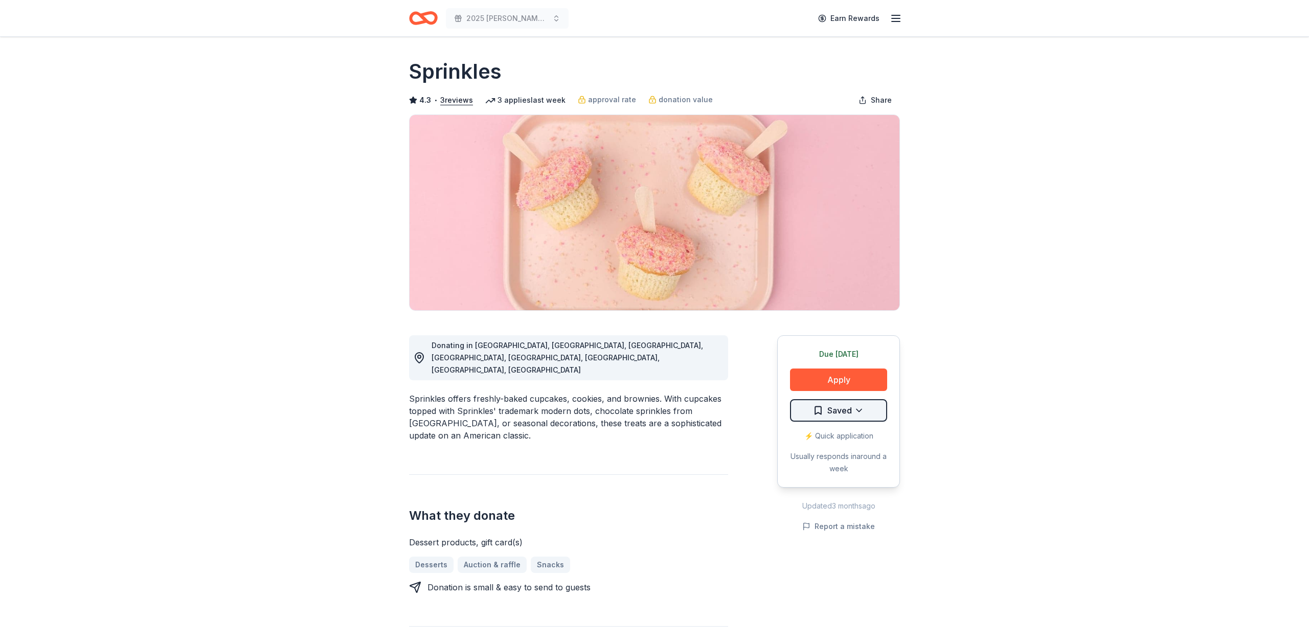
click at [830, 406] on html "2025 WES auction Earn Rewards Due tomorrow Share Sprinkles 4.3 • 3 reviews 3 ap…" at bounding box center [654, 322] width 1309 height 644
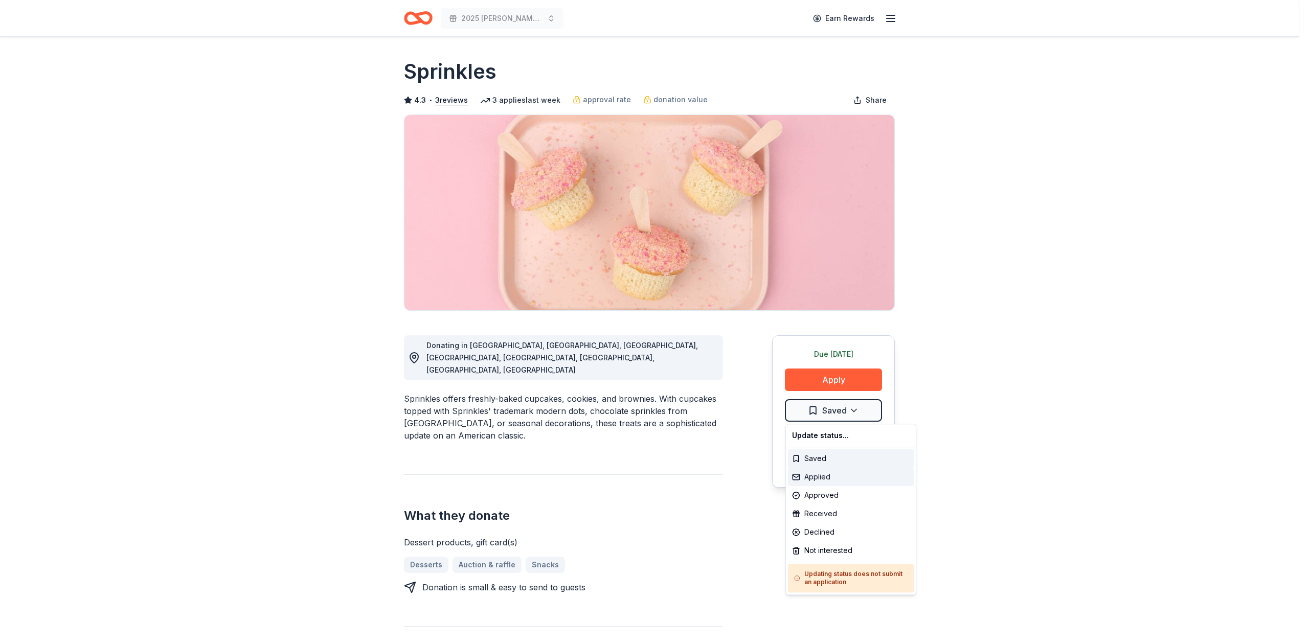
click at [821, 478] on div "Applied" at bounding box center [851, 477] width 126 height 18
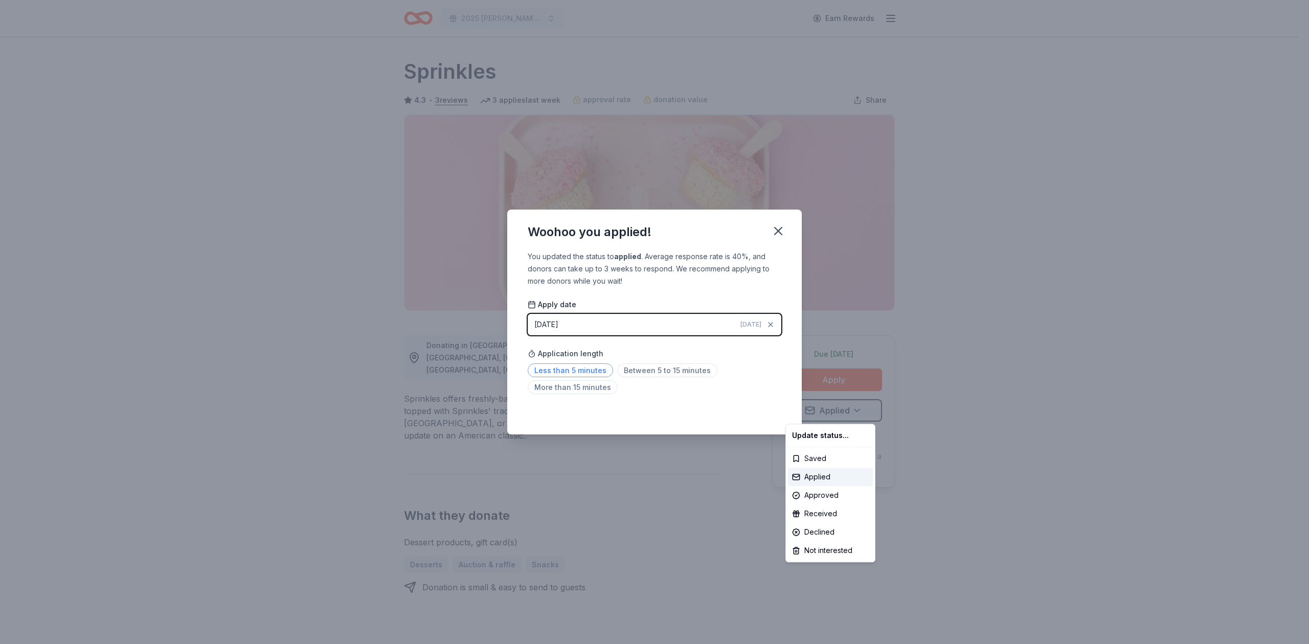
click at [589, 369] on html "2025 WES auction Earn Rewards Due tomorrow Share Sprinkles 4.3 • 3 reviews 3 ap…" at bounding box center [654, 322] width 1309 height 644
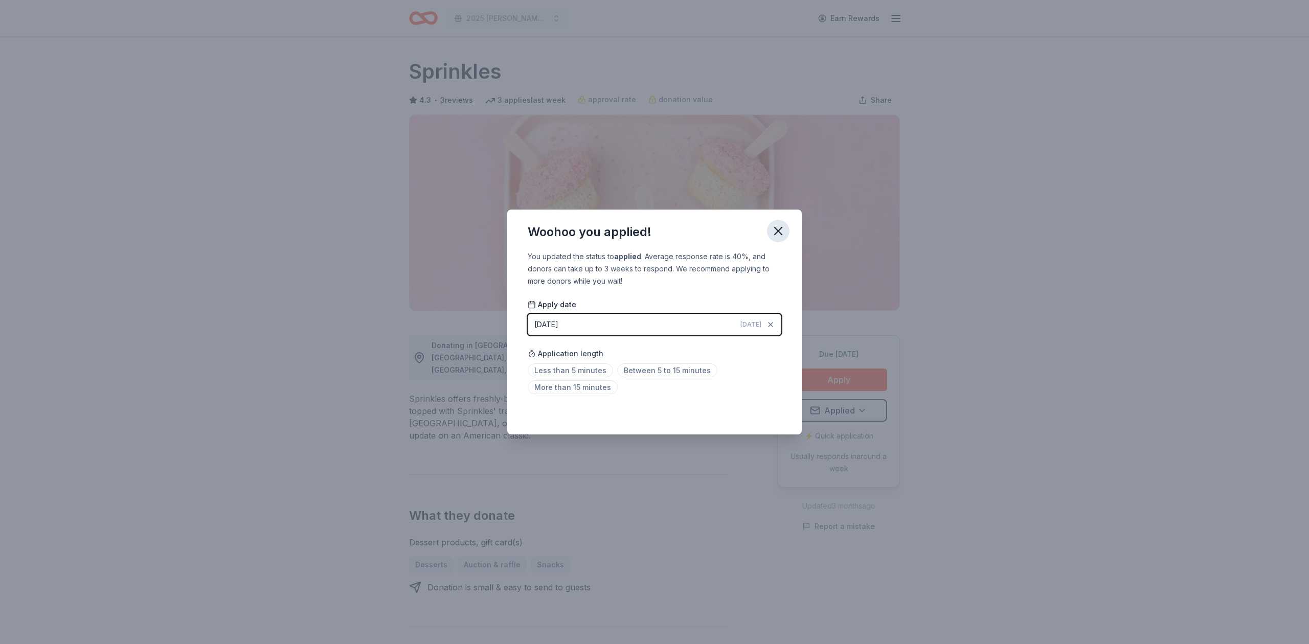
click at [776, 230] on icon "button" at bounding box center [778, 231] width 14 height 14
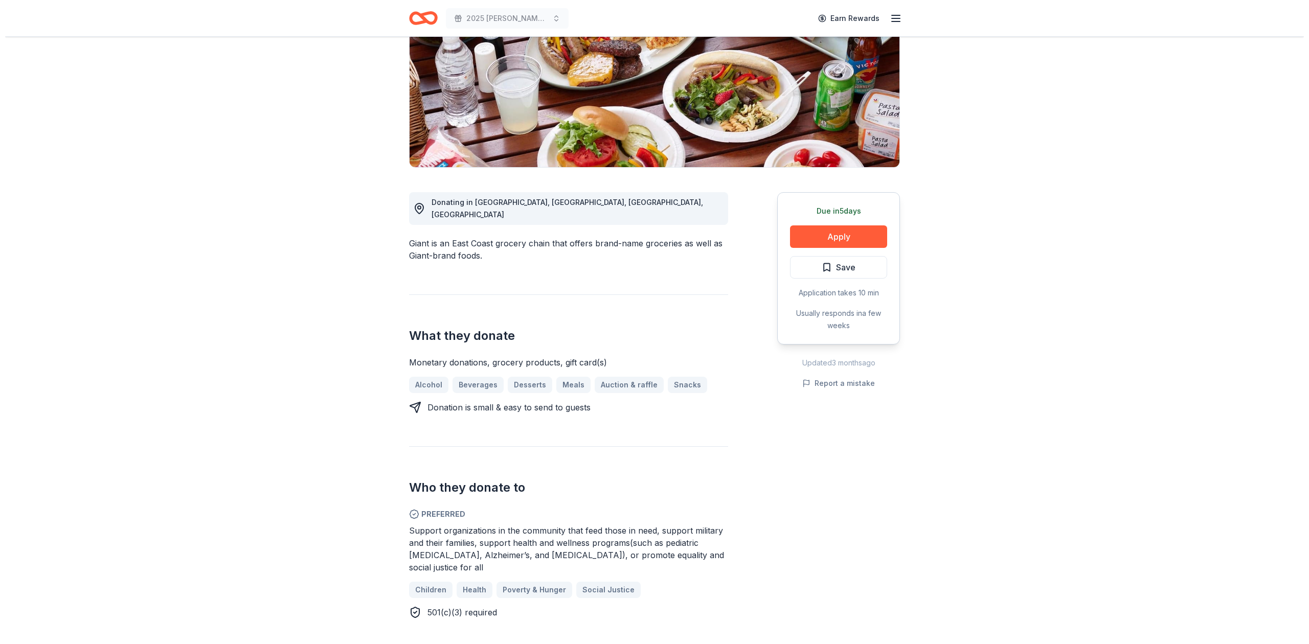
scroll to position [136, 0]
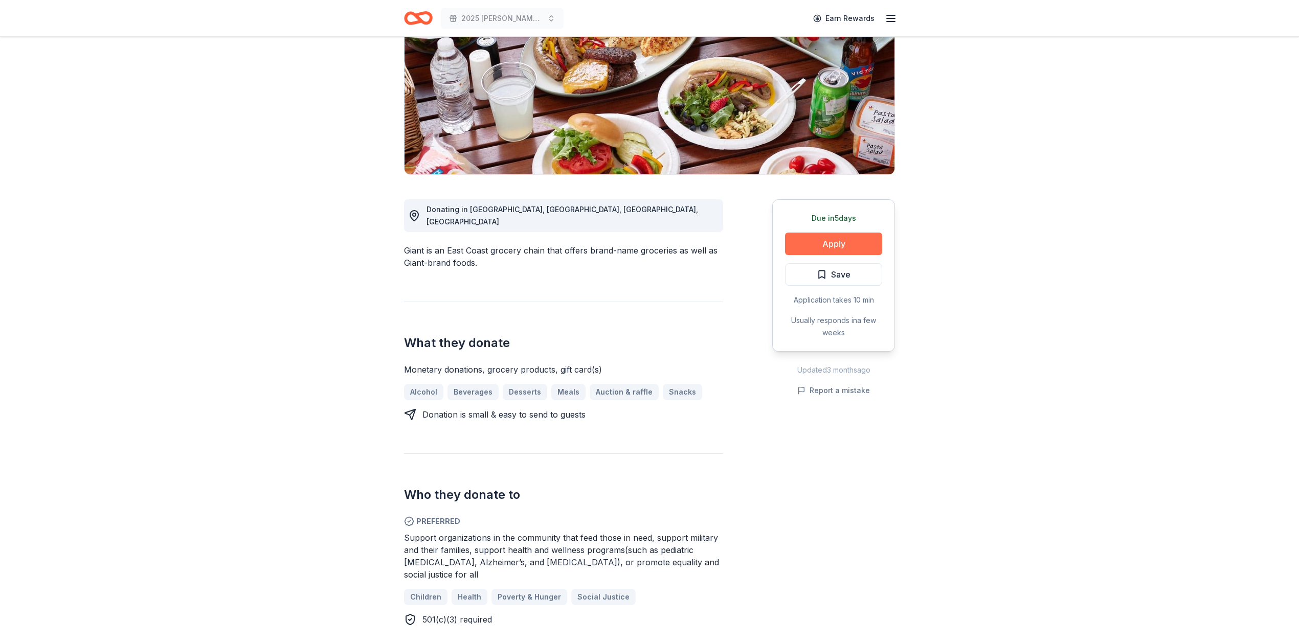
click at [812, 241] on button "Apply" at bounding box center [833, 244] width 97 height 23
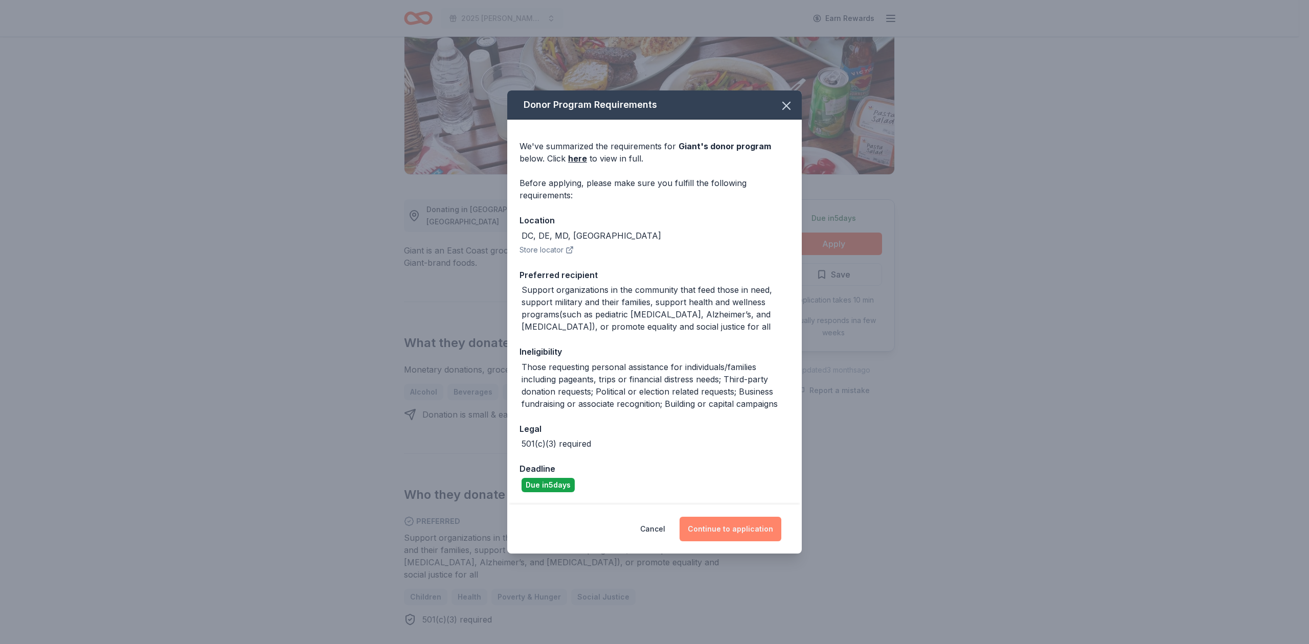
click at [729, 527] on button "Continue to application" at bounding box center [731, 529] width 102 height 25
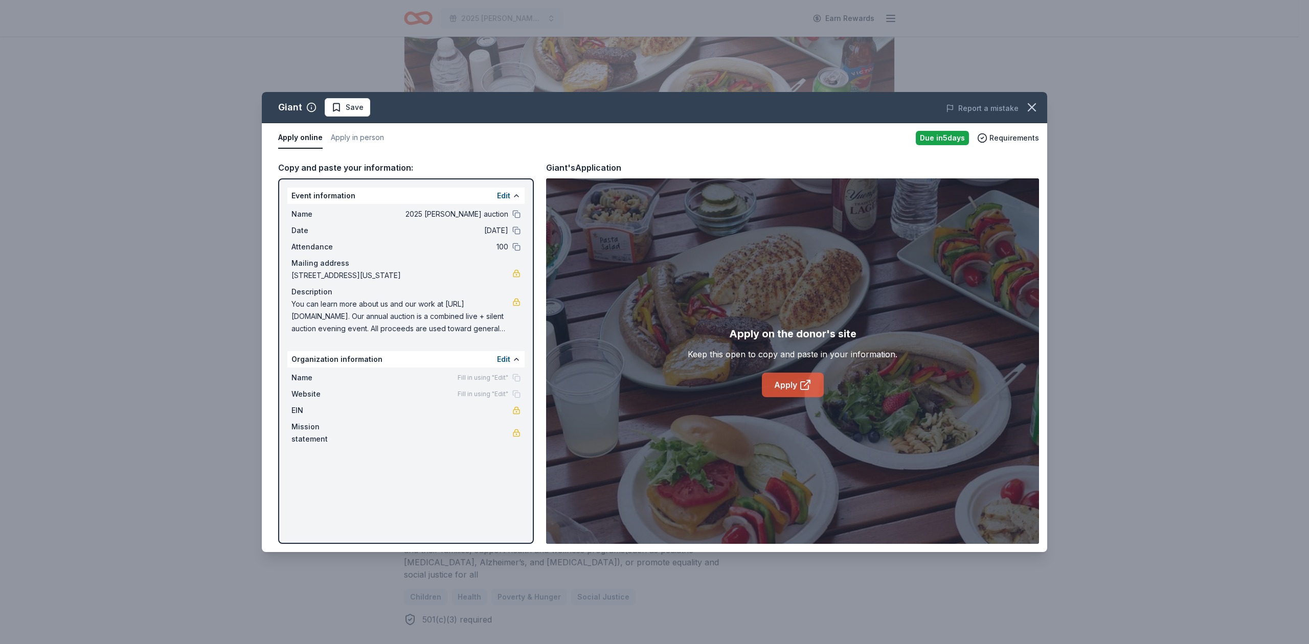
click at [779, 385] on link "Apply" at bounding box center [793, 385] width 62 height 25
click at [350, 104] on span "Save" at bounding box center [355, 107] width 18 height 12
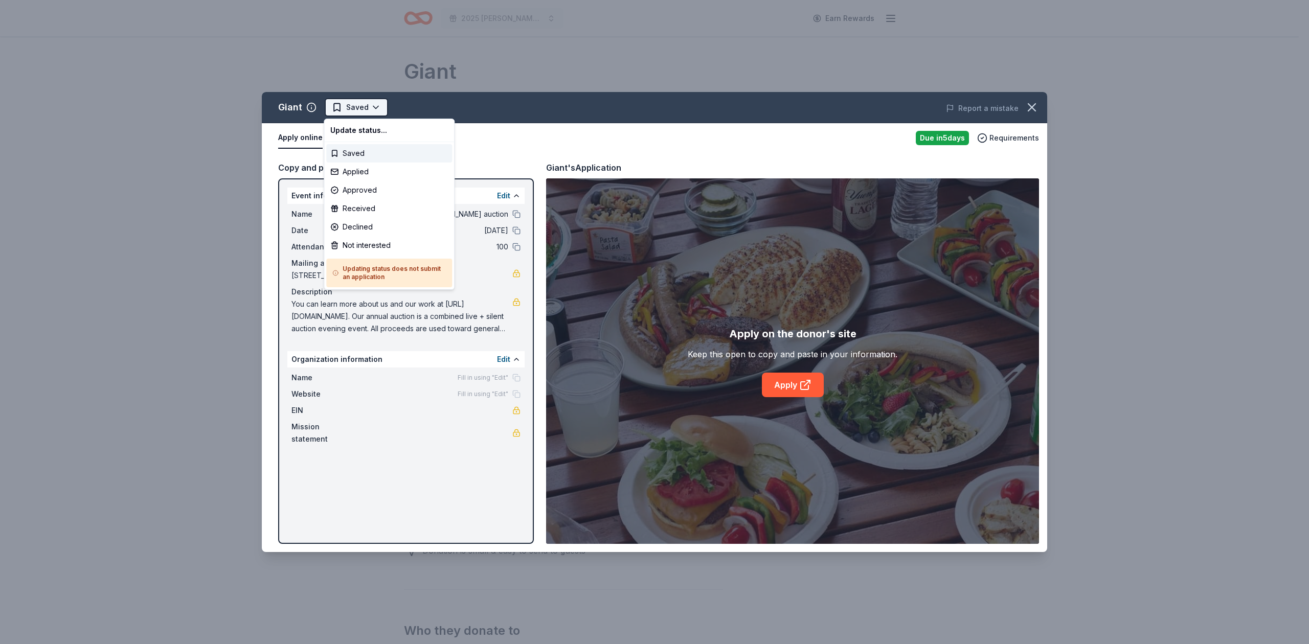
click at [381, 107] on html "2025 [PERSON_NAME] auction Earn Rewards Due [DATE] Share Giant 4.2 • 5 reviews …" at bounding box center [654, 322] width 1309 height 644
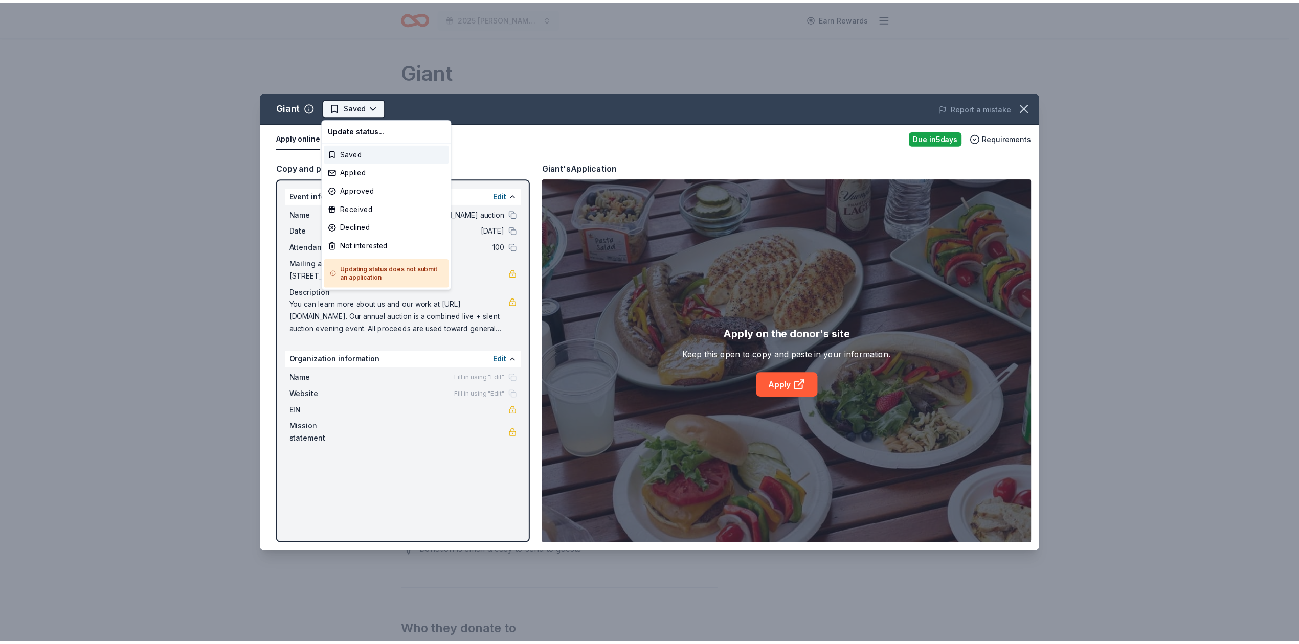
scroll to position [0, 0]
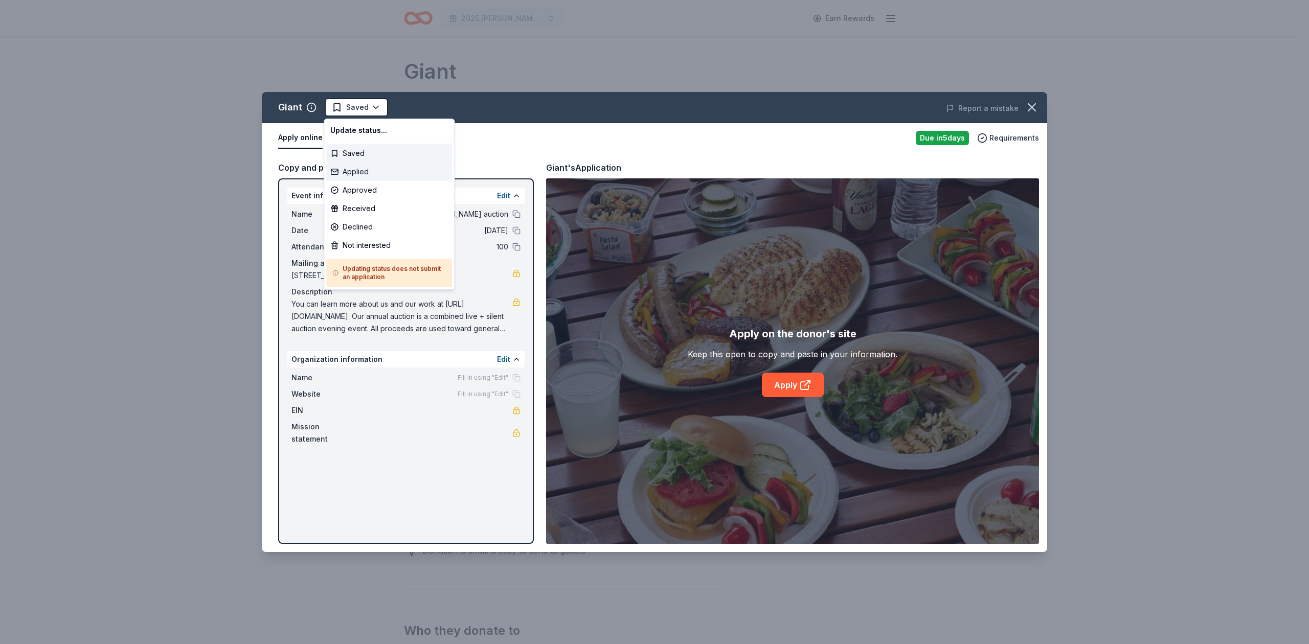
click at [363, 167] on div "Applied" at bounding box center [389, 172] width 126 height 18
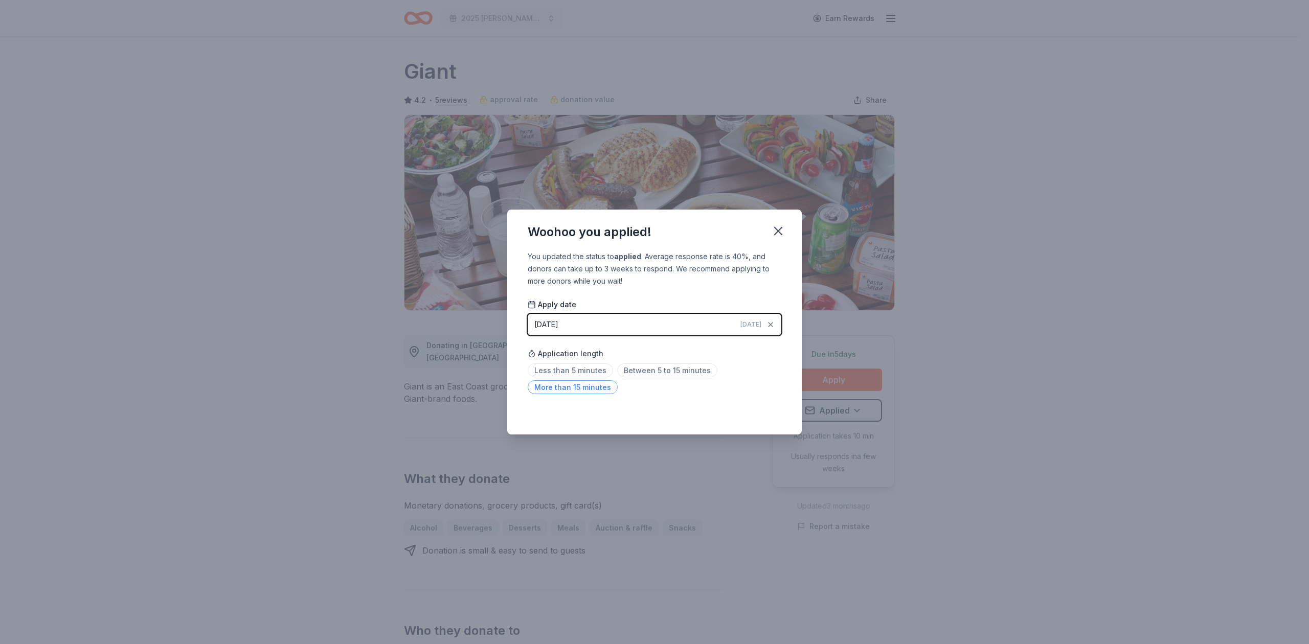
click at [580, 388] on span "More than 15 minutes" at bounding box center [573, 388] width 90 height 14
click at [781, 230] on icon "button" at bounding box center [778, 231] width 14 height 14
